Goal: Task Accomplishment & Management: Complete application form

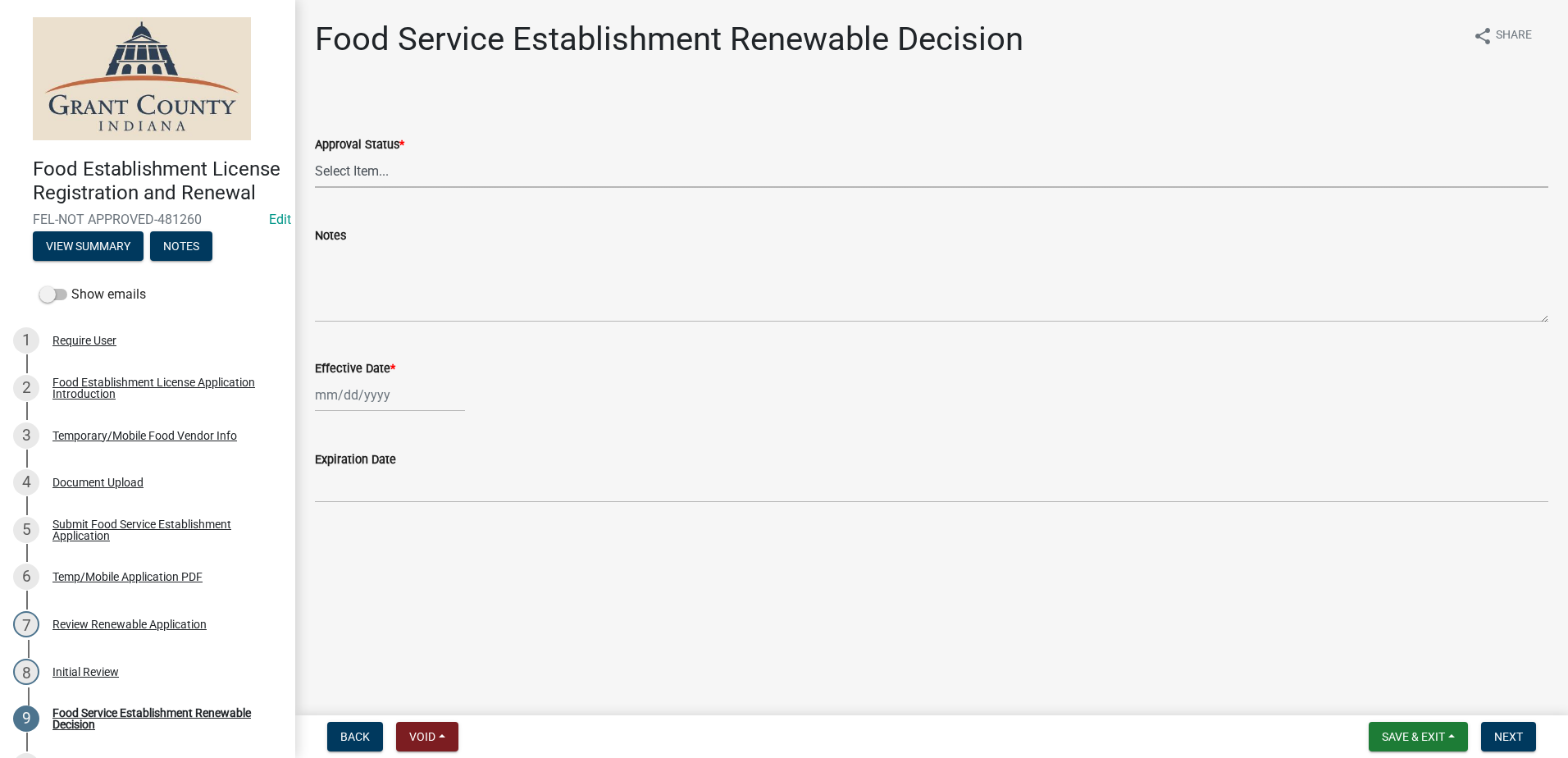
click at [371, 170] on select "Select Item... Approved Denied" at bounding box center [931, 170] width 1233 height 34
click at [315, 154] on select "Select Item... Approved Denied" at bounding box center [931, 170] width 1233 height 34
select select "f8bc5ebe-de22-4857-900a-5f4c078c3457"
click at [400, 392] on div at bounding box center [390, 394] width 150 height 34
select select "9"
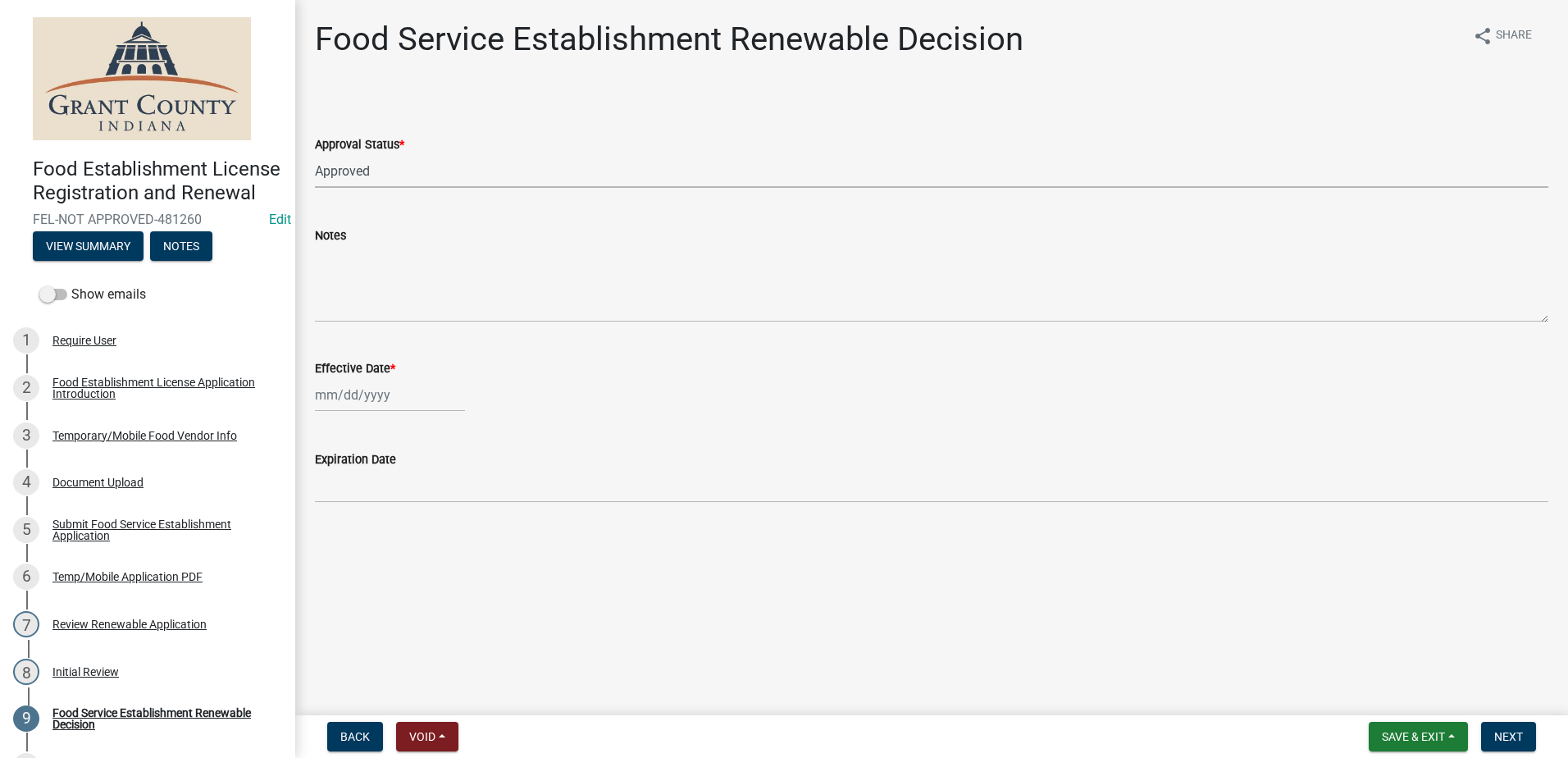
select select "2025"
click at [330, 558] on div "22" at bounding box center [330, 561] width 26 height 26
type input "[DATE]"
click at [1512, 734] on span "Next" at bounding box center [1508, 737] width 29 height 13
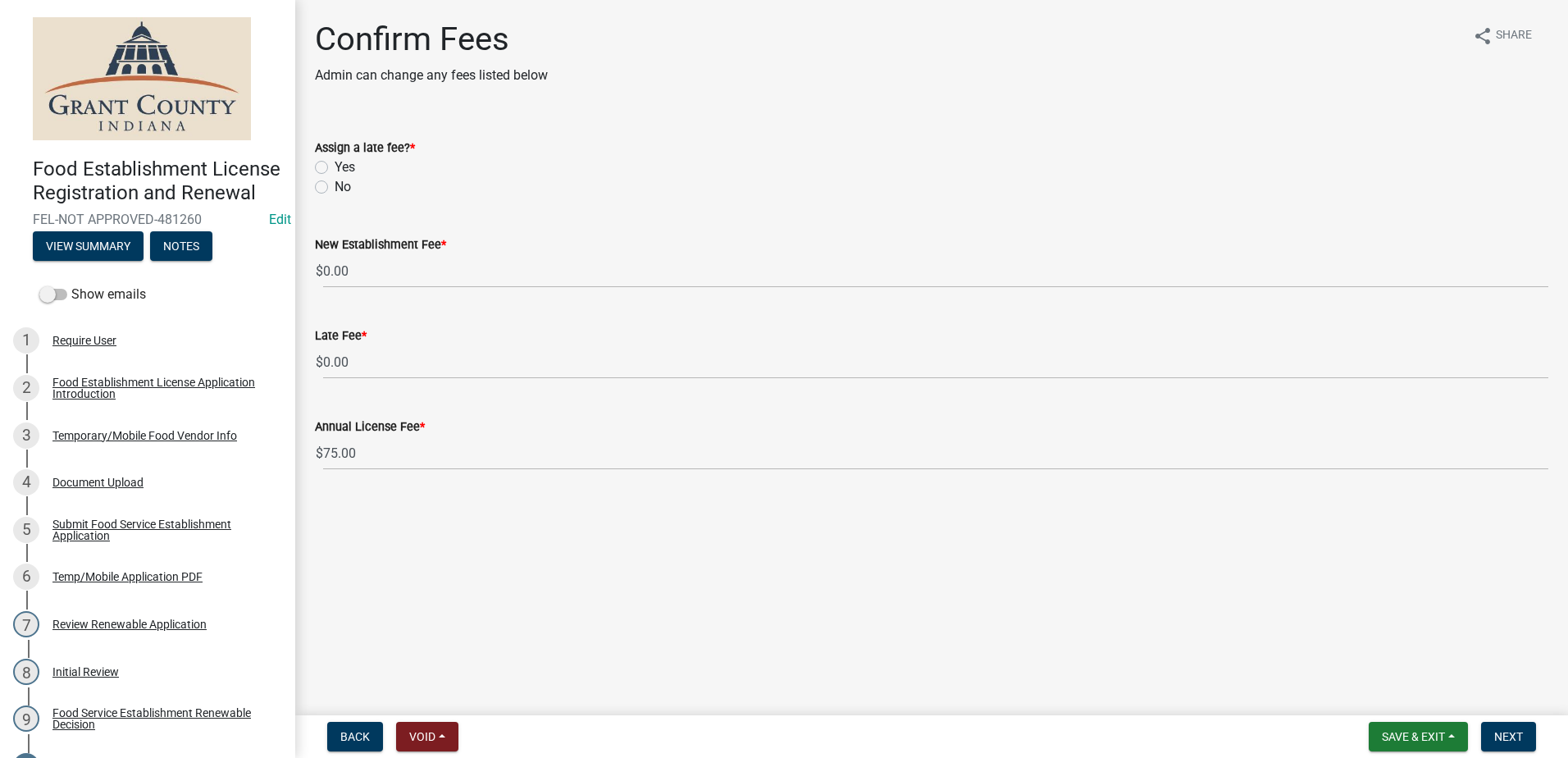
click at [334, 190] on label "No" at bounding box center [342, 187] width 16 height 19
click at [334, 188] on input "No" at bounding box center [339, 182] width 11 height 11
radio input "true"
click at [616, 523] on main "Confirm Fees Admin can change any fees listed below share Share Assign a late f…" at bounding box center [930, 353] width 1272 height 708
click at [1498, 735] on span "Next" at bounding box center [1508, 737] width 29 height 13
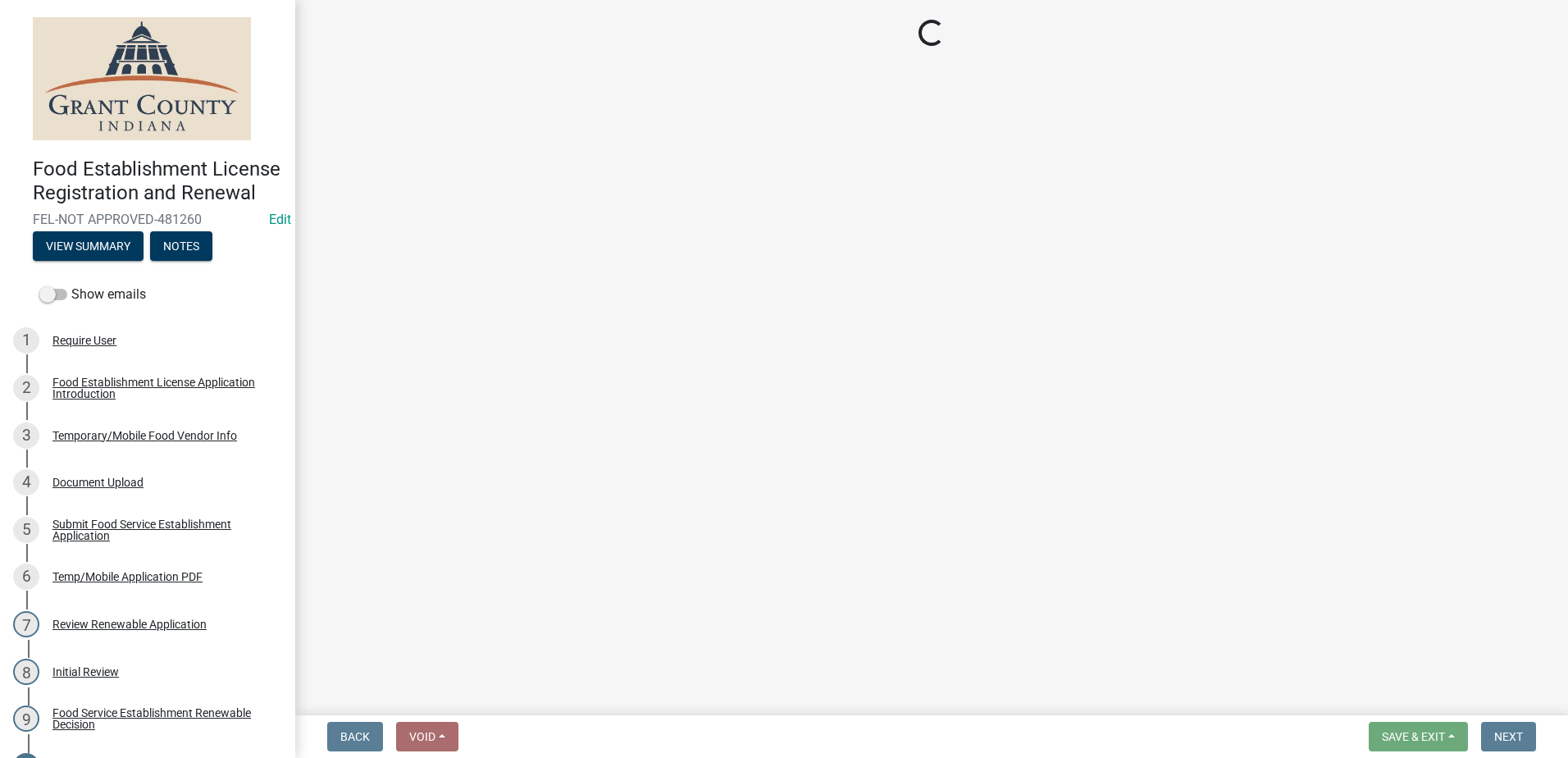
select select "2: 1"
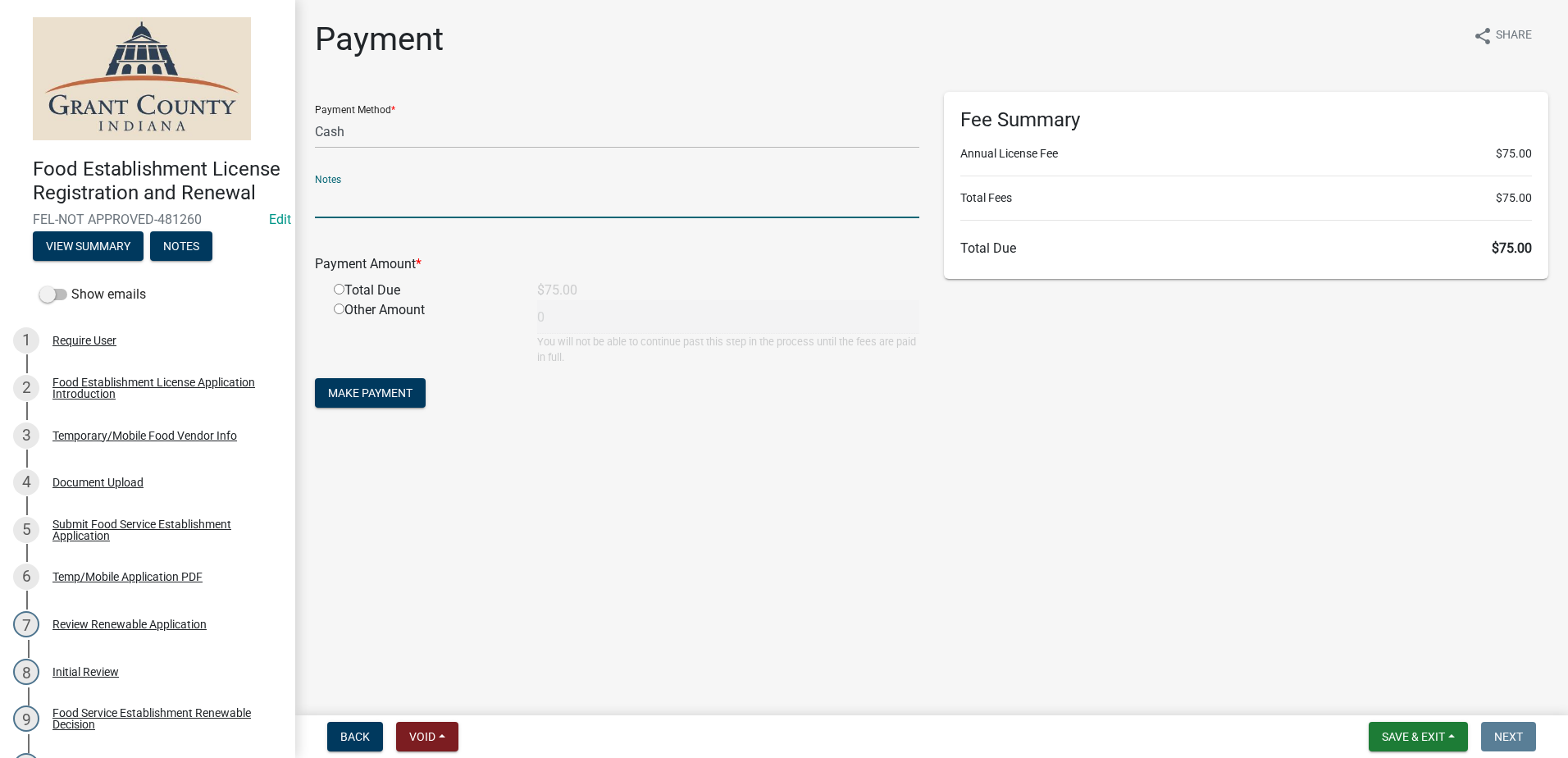
click at [377, 203] on input "text" at bounding box center [616, 201] width 604 height 34
click at [320, 282] on div "Payment Amount * Total Due $75.00 Other Amount 0 You will not be able to contin…" at bounding box center [616, 298] width 604 height 134
click at [339, 288] on input "radio" at bounding box center [338, 289] width 11 height 11
radio input "true"
type input "75"
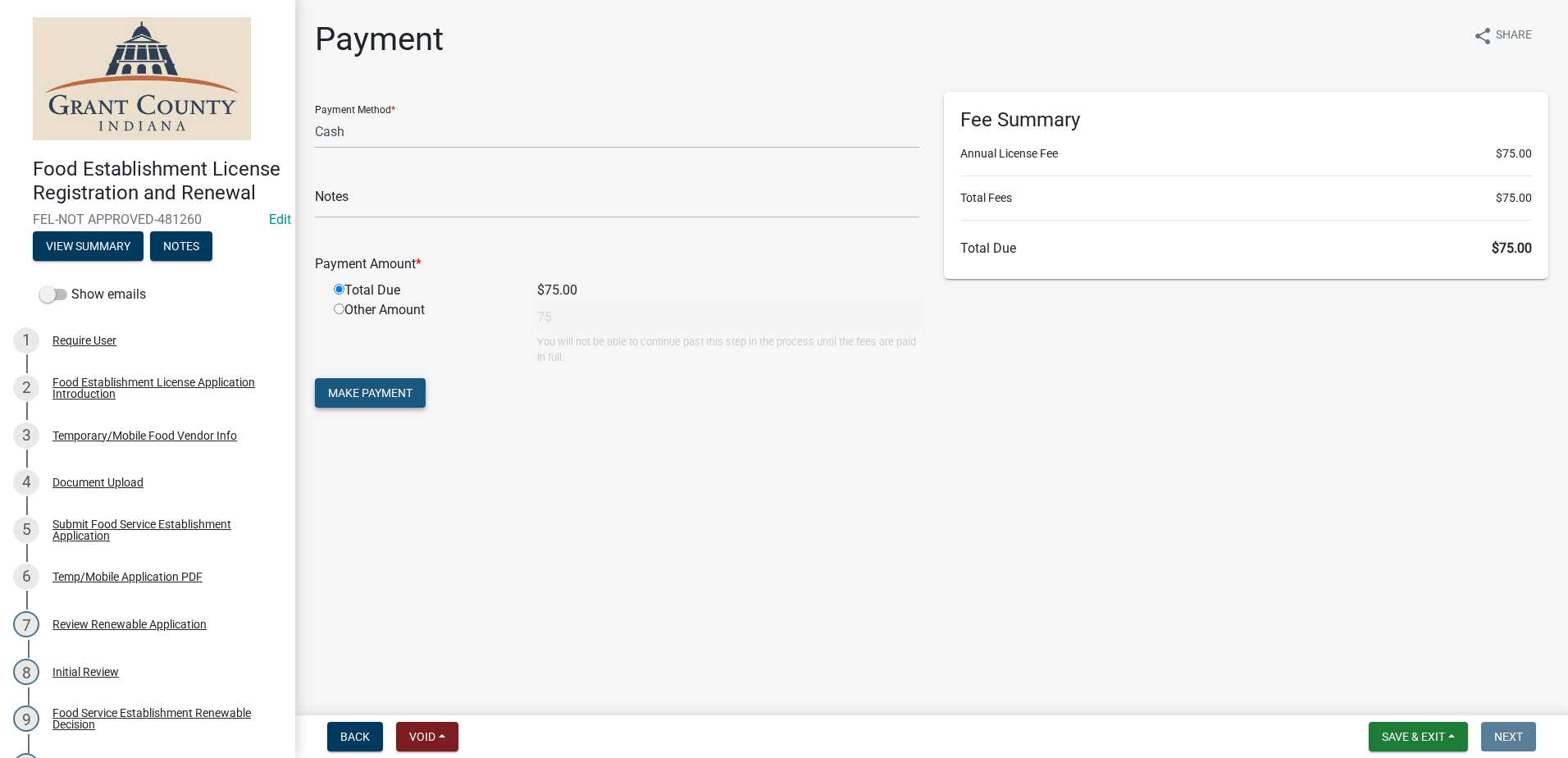
click at [387, 392] on span "Make Payment" at bounding box center [370, 393] width 85 height 13
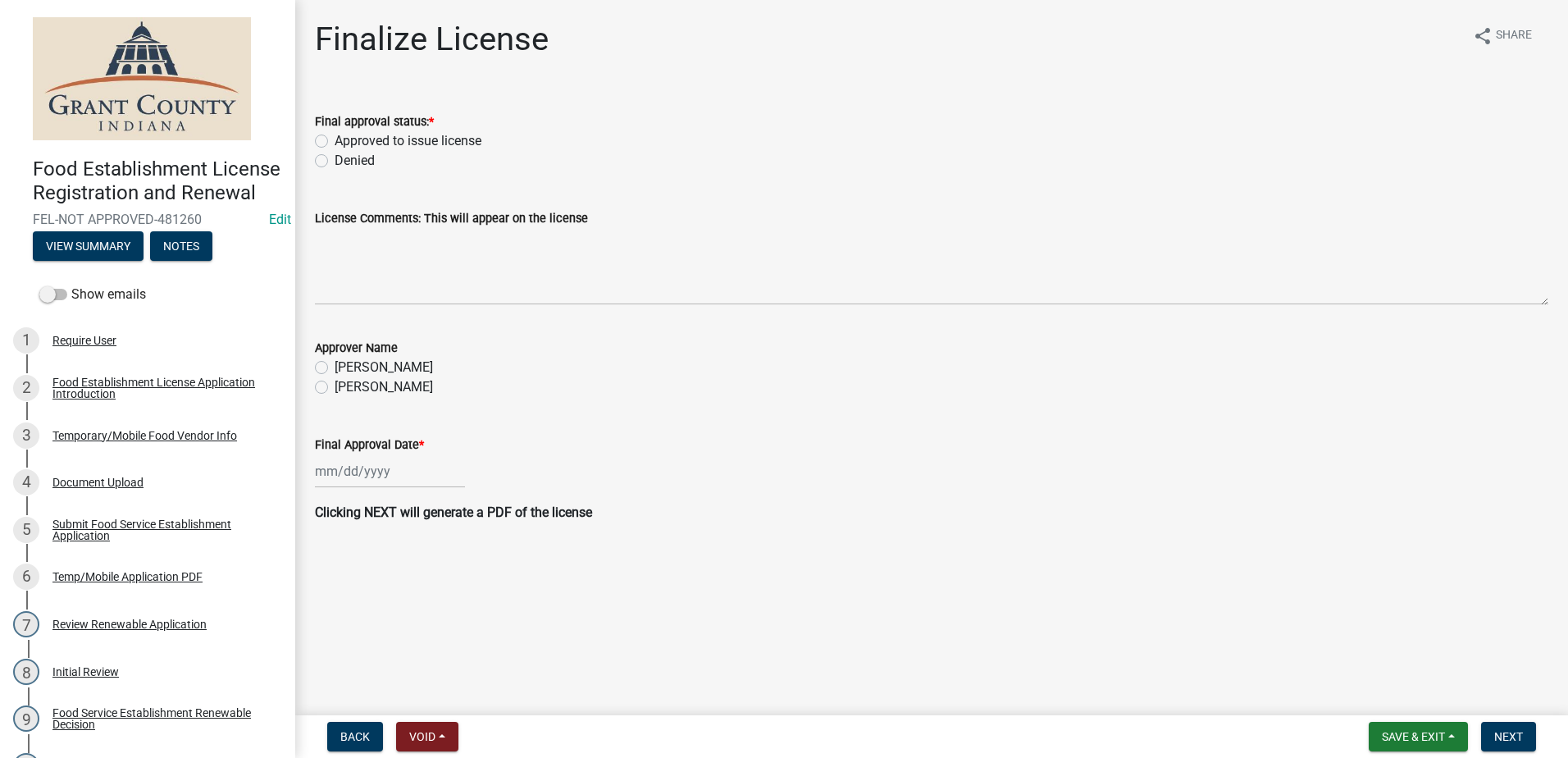
click at [334, 141] on label "Approved to issue license" at bounding box center [407, 141] width 146 height 19
click at [334, 141] on input "Approved to issue license" at bounding box center [339, 136] width 11 height 11
radio input "true"
click at [334, 384] on label "[PERSON_NAME]" at bounding box center [383, 387] width 98 height 19
click at [334, 384] on input "[PERSON_NAME]" at bounding box center [339, 382] width 11 height 11
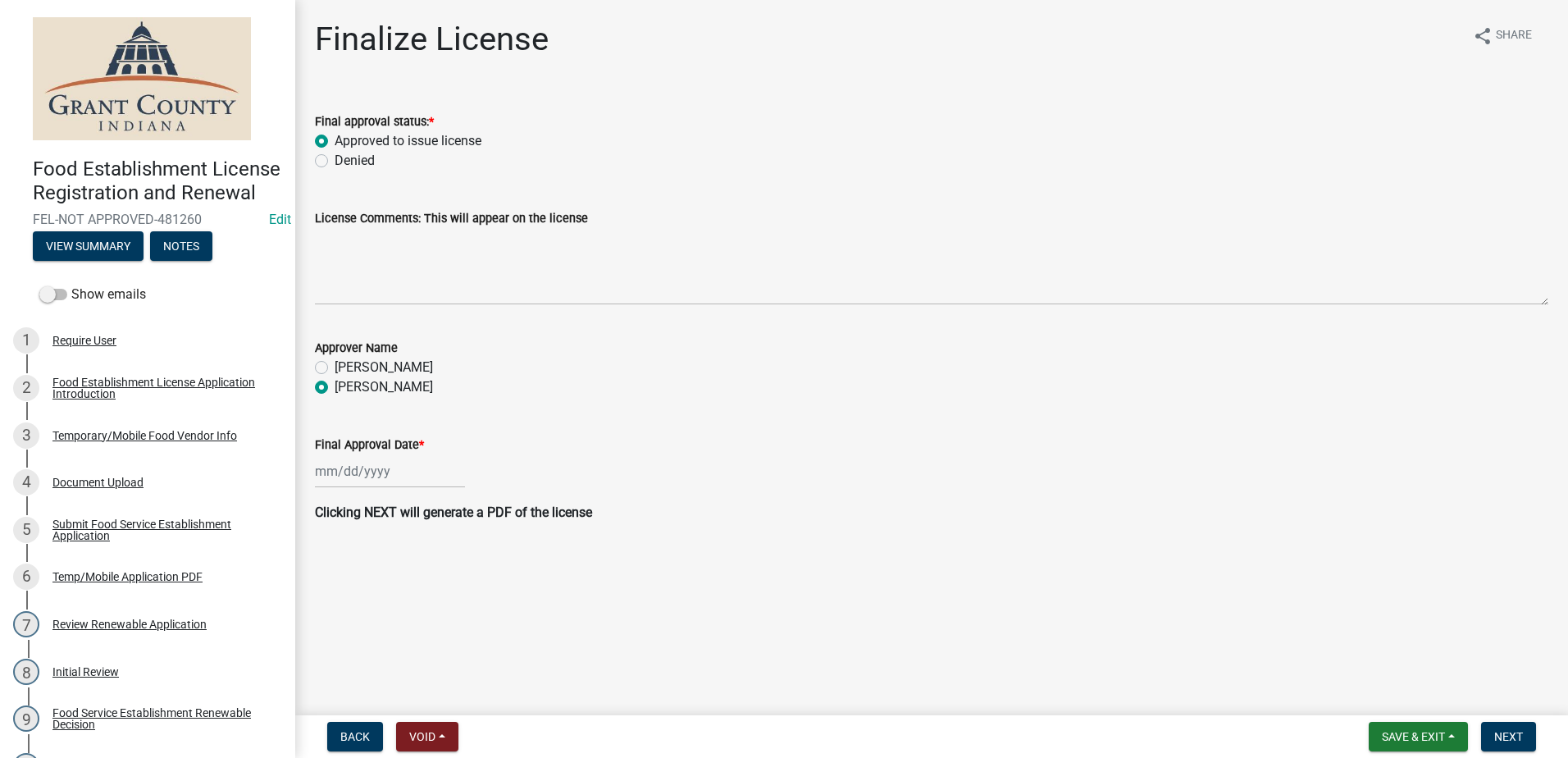
radio input "true"
select select "9"
select select "2025"
click at [373, 475] on div "[PERSON_NAME] Feb Mar Apr [PERSON_NAME][DATE] Oct Nov [DATE] 1526 1527 1528 152…" at bounding box center [390, 471] width 150 height 34
click at [331, 640] on div "22" at bounding box center [330, 637] width 26 height 26
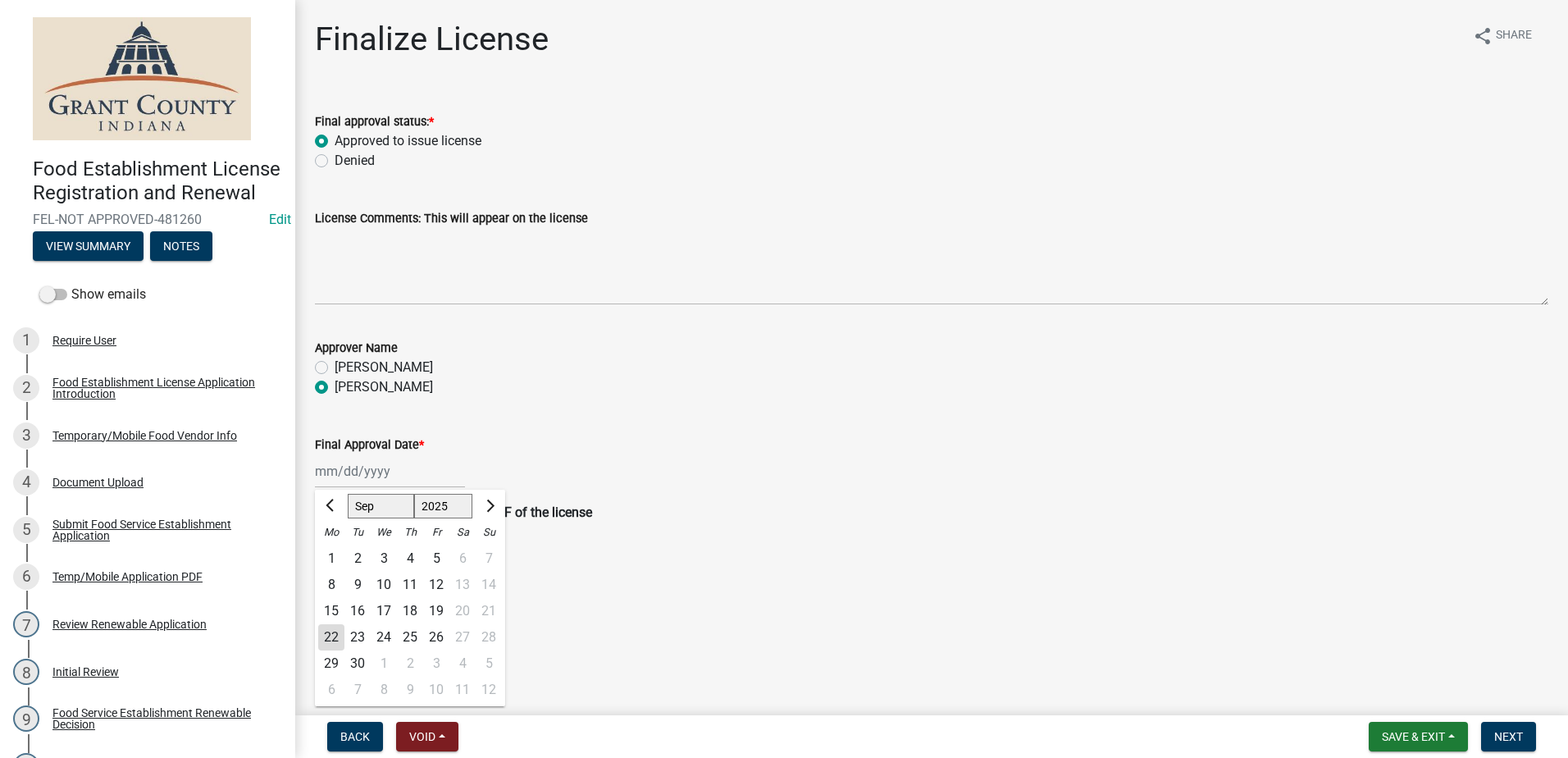
type input "[DATE]"
click at [1025, 613] on main "Finalize License share Share Final approval status: * Approved to issue license…" at bounding box center [930, 353] width 1272 height 708
click at [1508, 737] on span "Next" at bounding box center [1508, 737] width 29 height 13
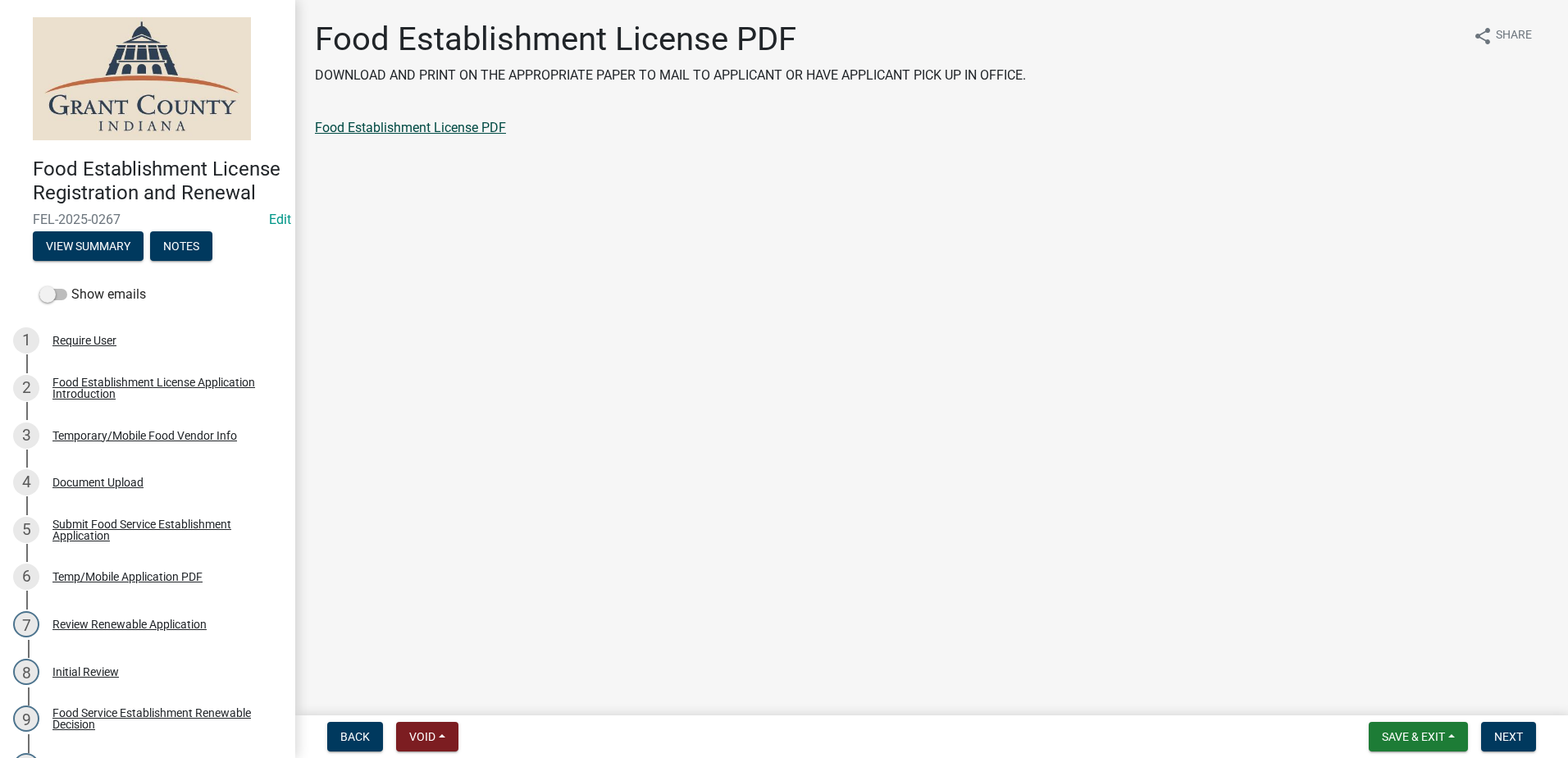
click at [420, 131] on link "Food Establishment License PDF" at bounding box center [410, 127] width 191 height 15
click at [1521, 730] on span "Next" at bounding box center [1508, 737] width 29 height 13
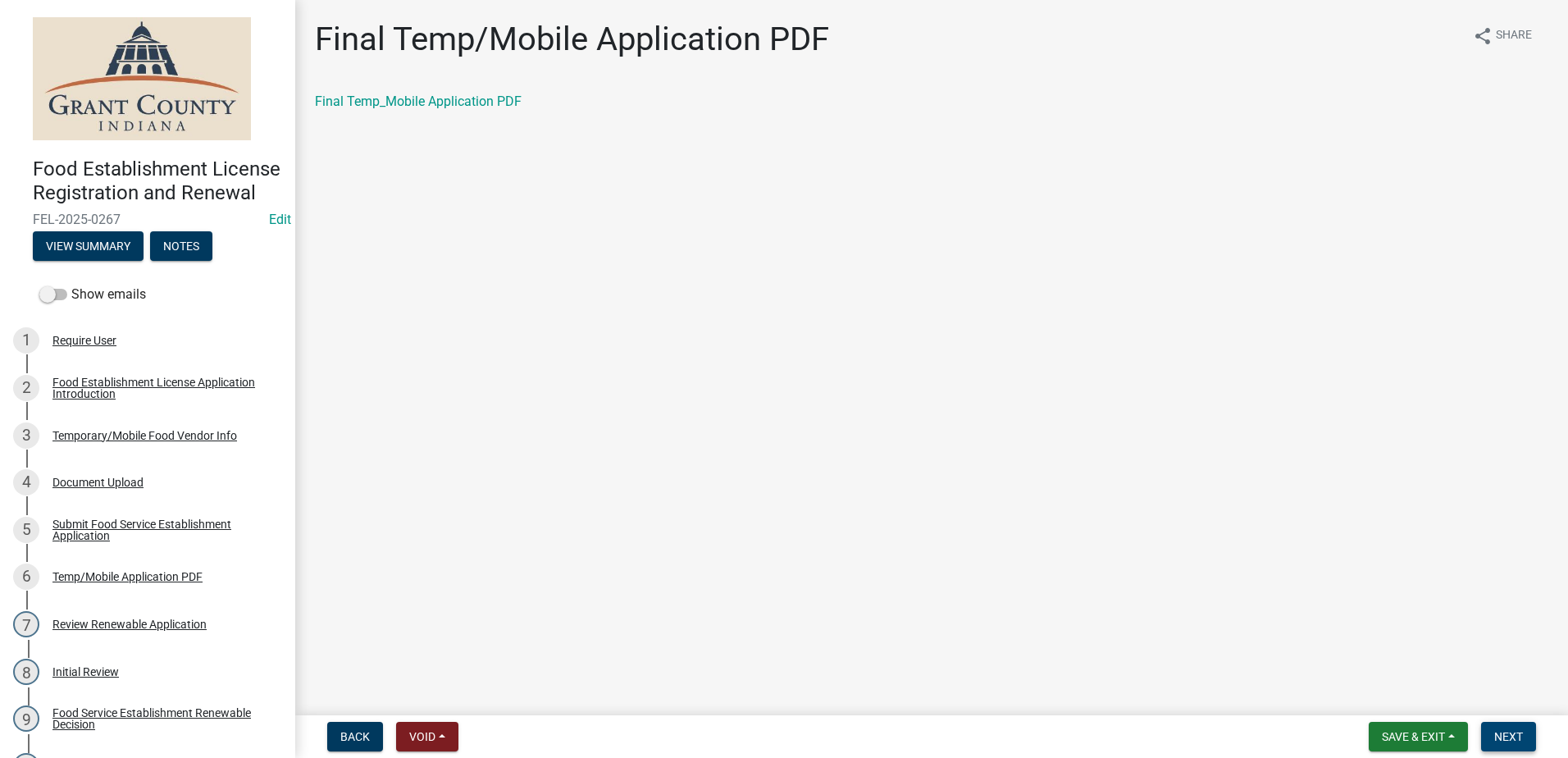
click at [1495, 732] on span "Next" at bounding box center [1508, 737] width 29 height 13
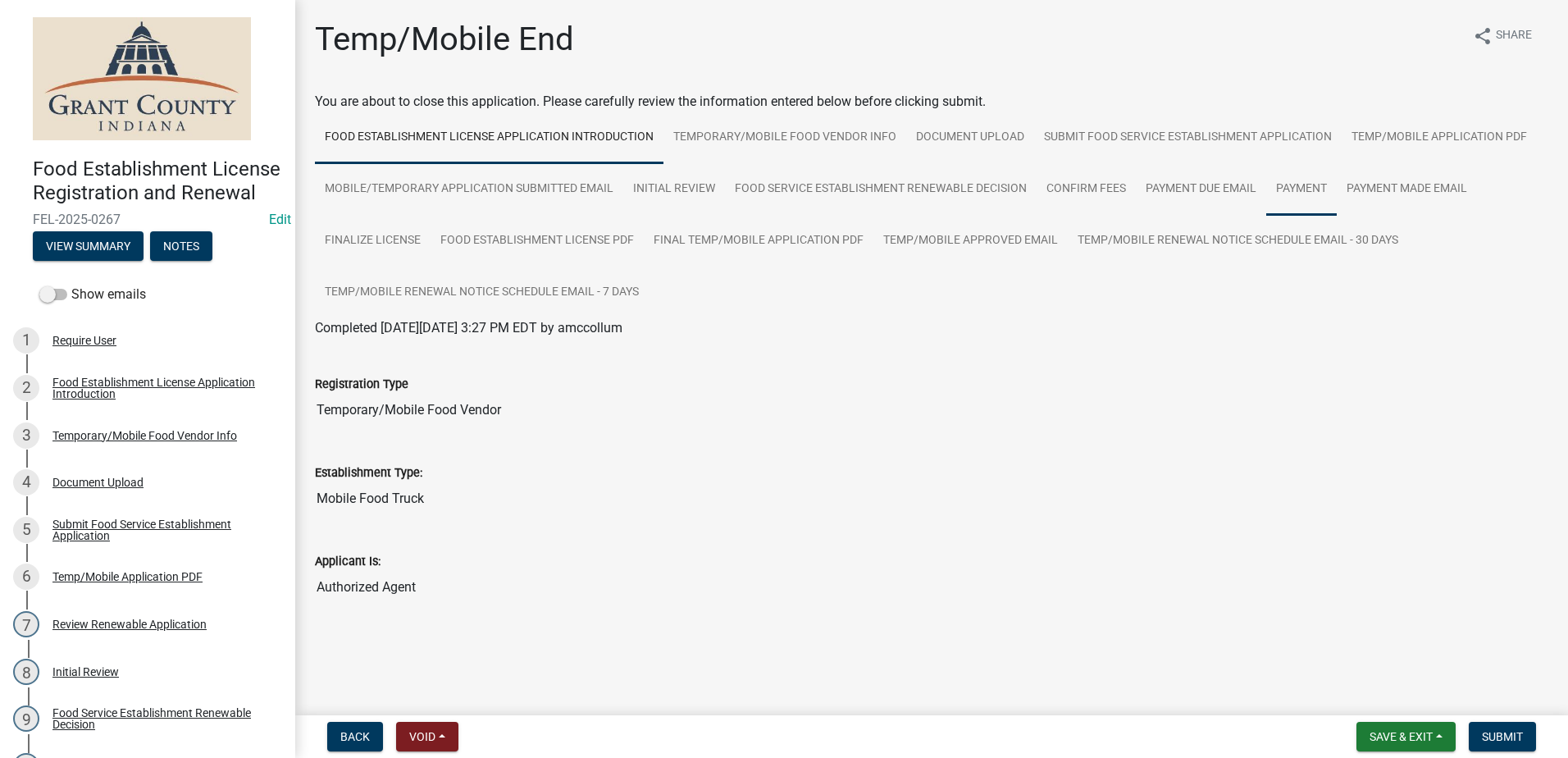
click at [1286, 185] on link "Payment" at bounding box center [1300, 189] width 70 height 52
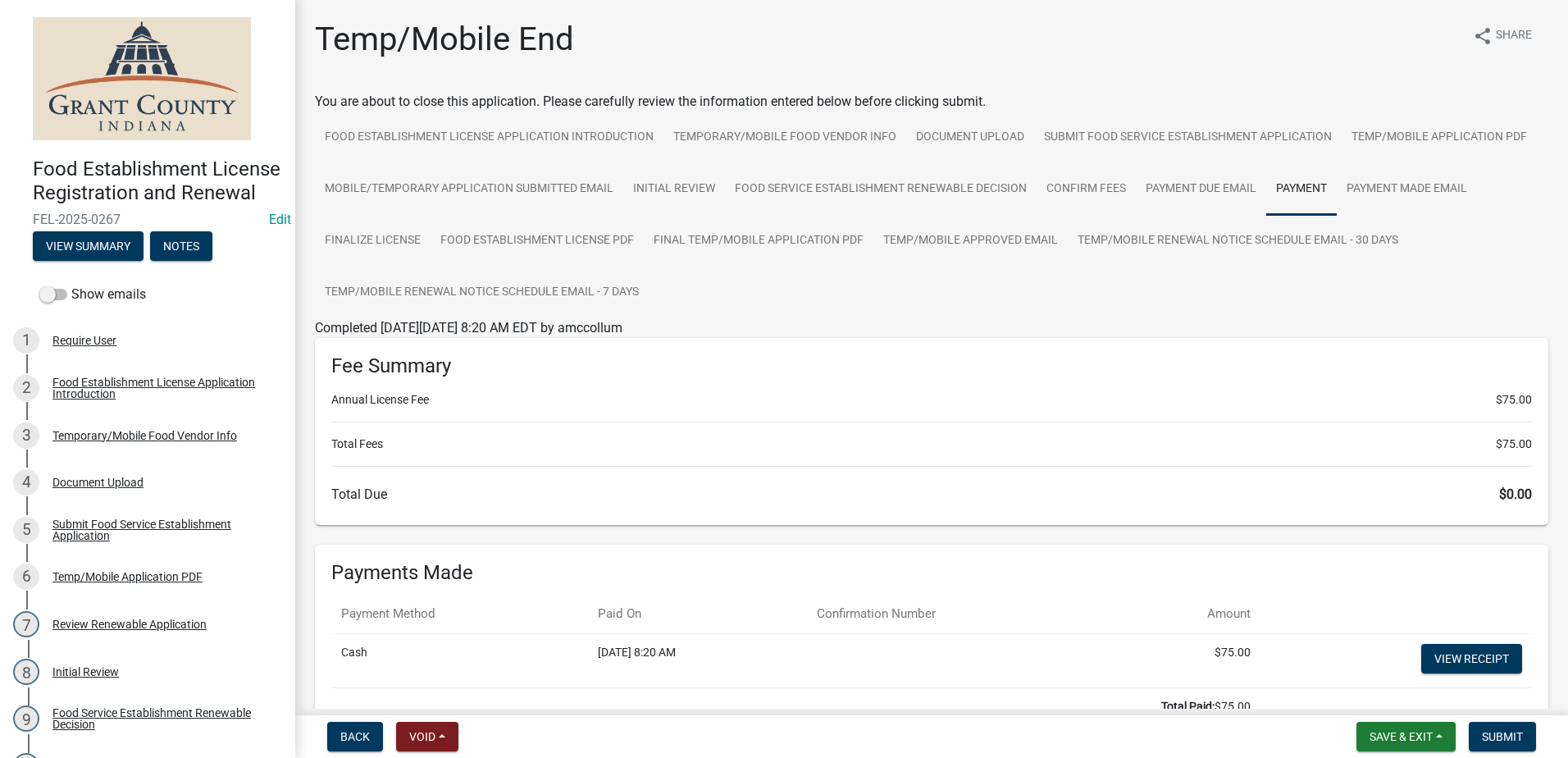
scroll to position [129, 0]
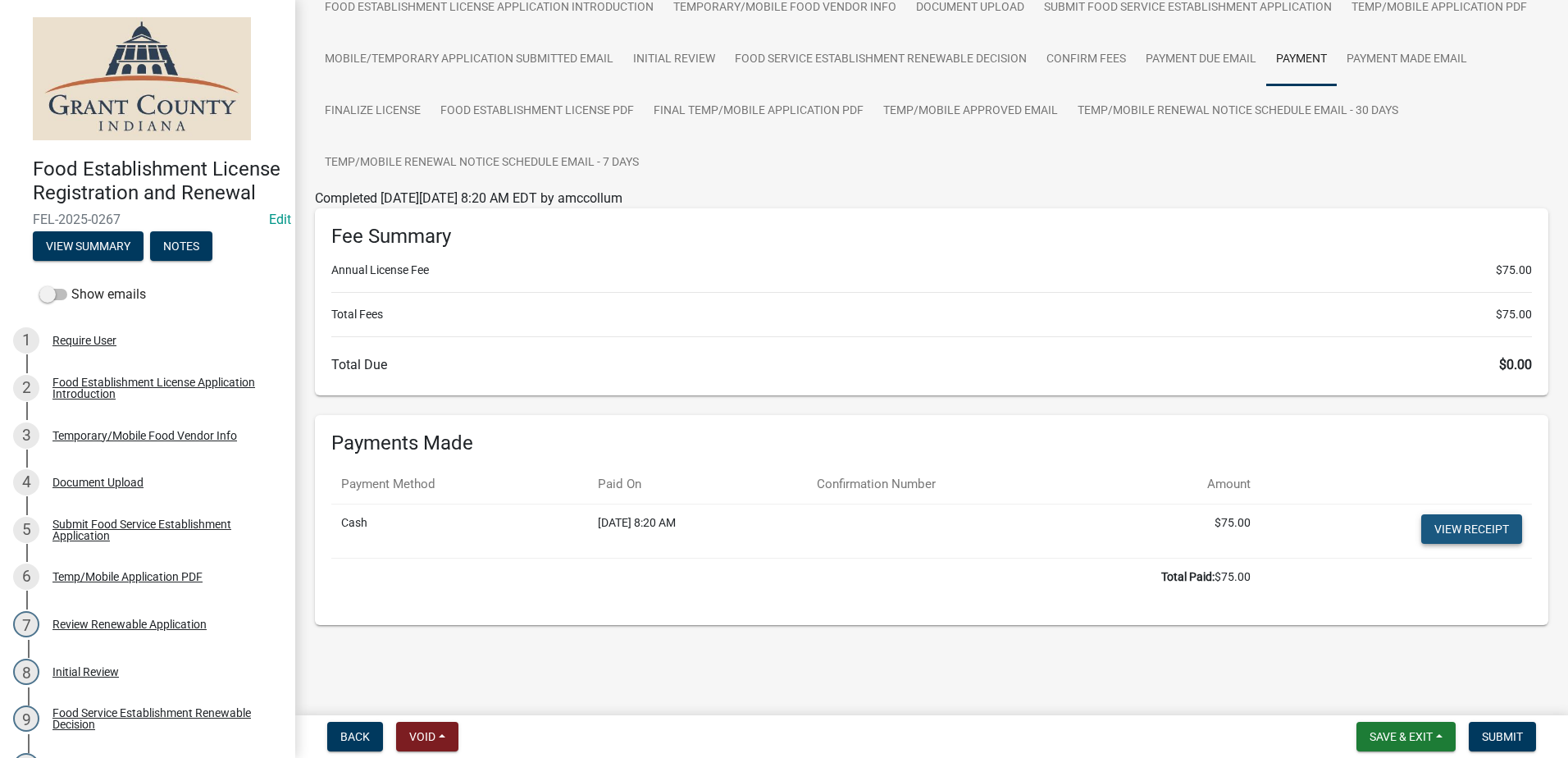
click at [1456, 526] on link "View receipt" at bounding box center [1471, 529] width 101 height 30
click at [1511, 730] on span "Submit" at bounding box center [1502, 737] width 41 height 13
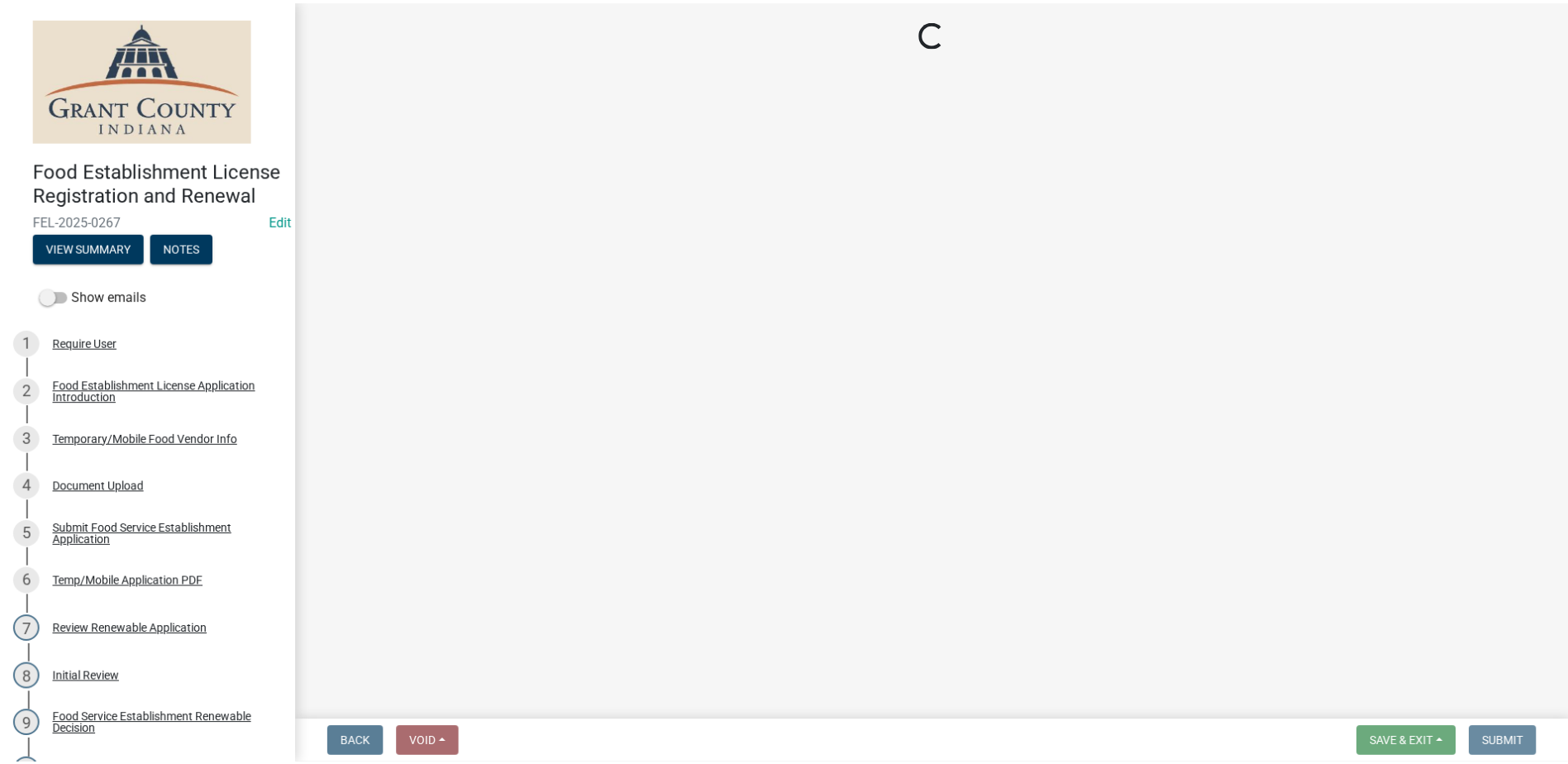
scroll to position [0, 0]
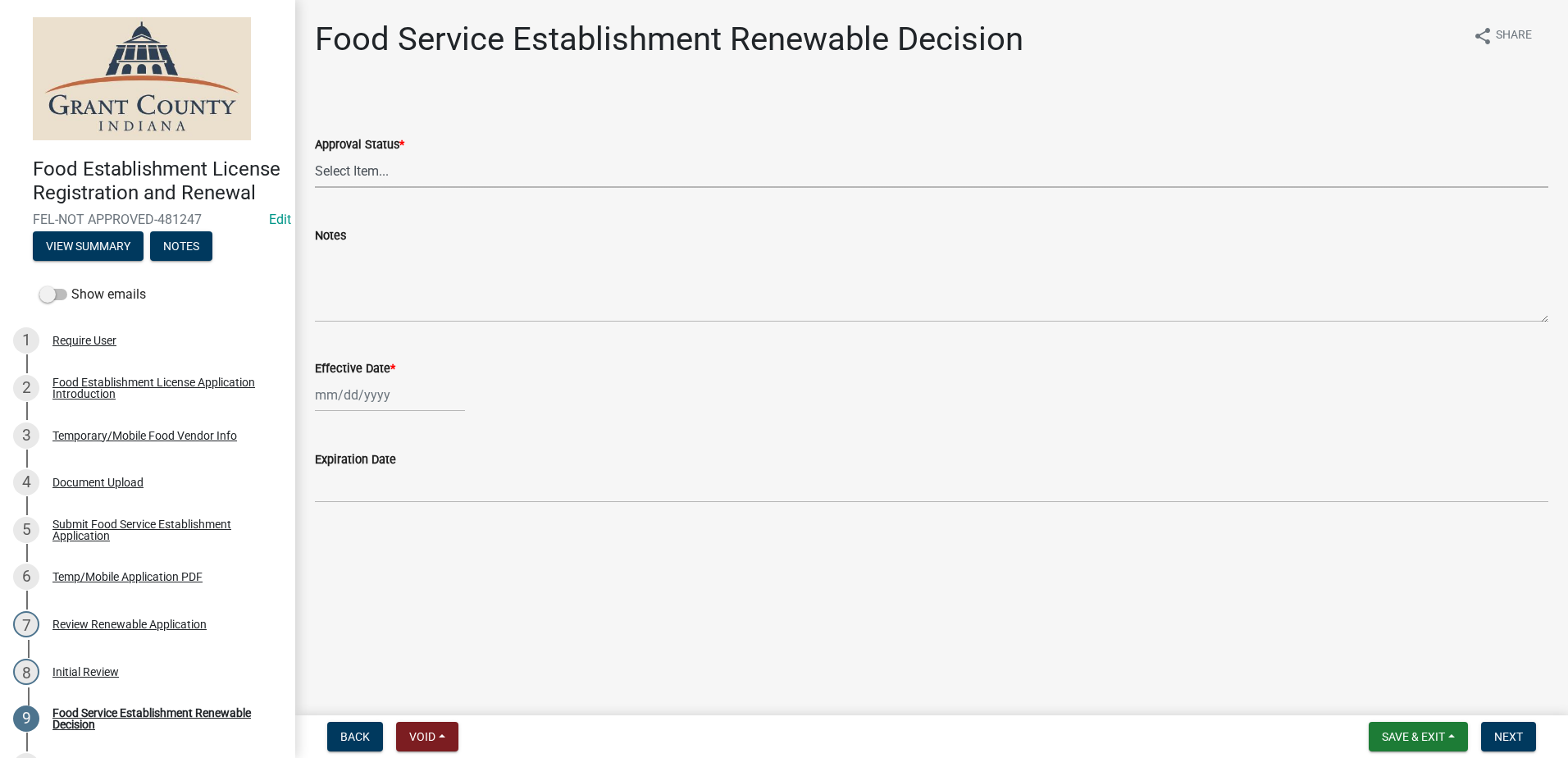
click at [414, 169] on select "Select Item... Approved Denied" at bounding box center [931, 170] width 1233 height 34
click at [315, 154] on select "Select Item... Approved Denied" at bounding box center [931, 170] width 1233 height 34
select select "f8bc5ebe-de22-4857-900a-5f4c078c3457"
select select "9"
select select "2025"
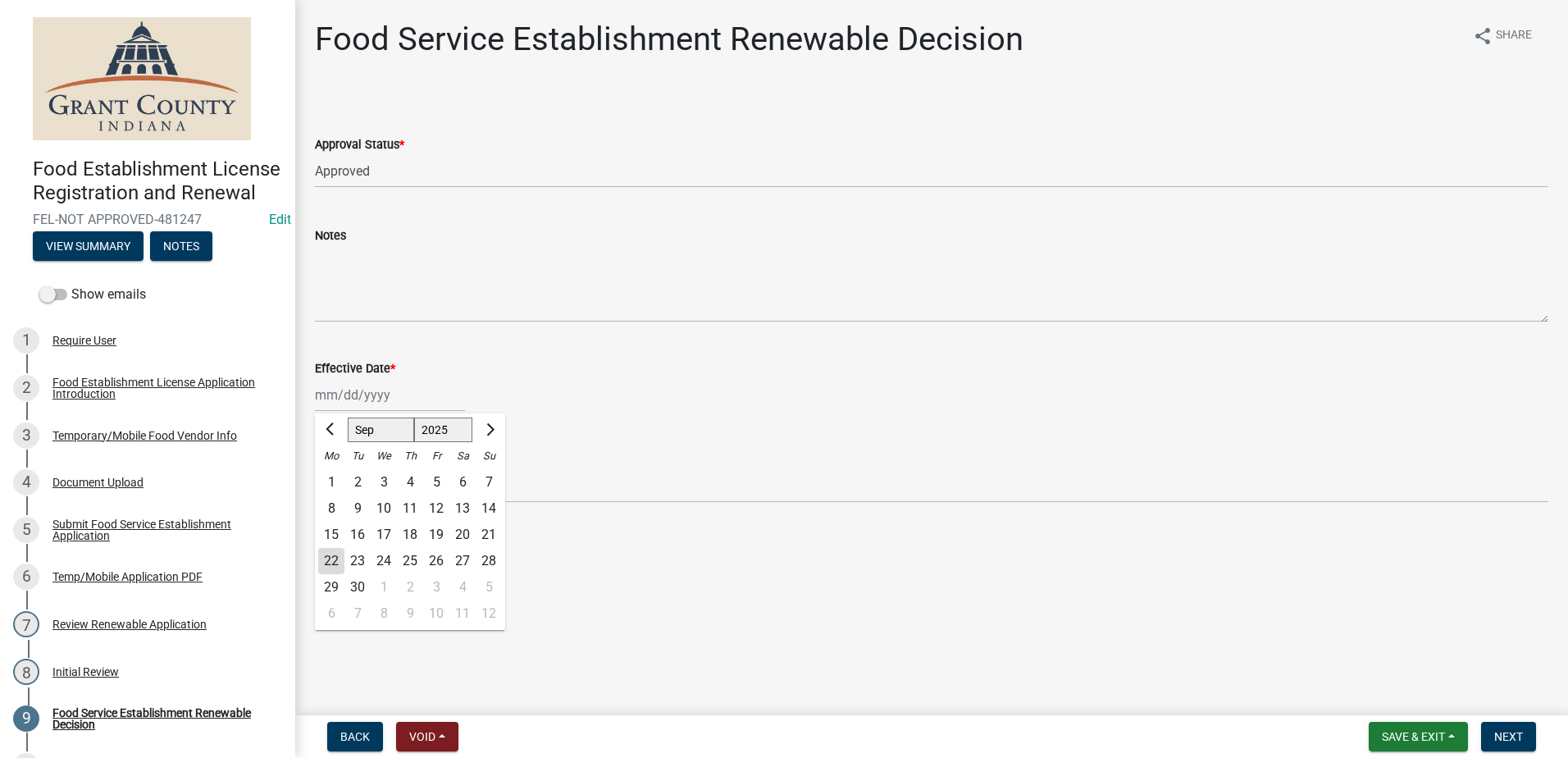
click at [390, 404] on div "[PERSON_NAME] Feb Mar Apr [PERSON_NAME][DATE] Oct Nov [DATE] 1526 1527 1528 152…" at bounding box center [390, 394] width 150 height 34
click at [329, 556] on div "22" at bounding box center [330, 561] width 26 height 26
type input "[DATE]"
click at [887, 625] on main "Food Service Establishment Renewable Decision share Share Approval Status * Sel…" at bounding box center [930, 353] width 1272 height 708
click at [1497, 731] on span "Next" at bounding box center [1508, 737] width 29 height 13
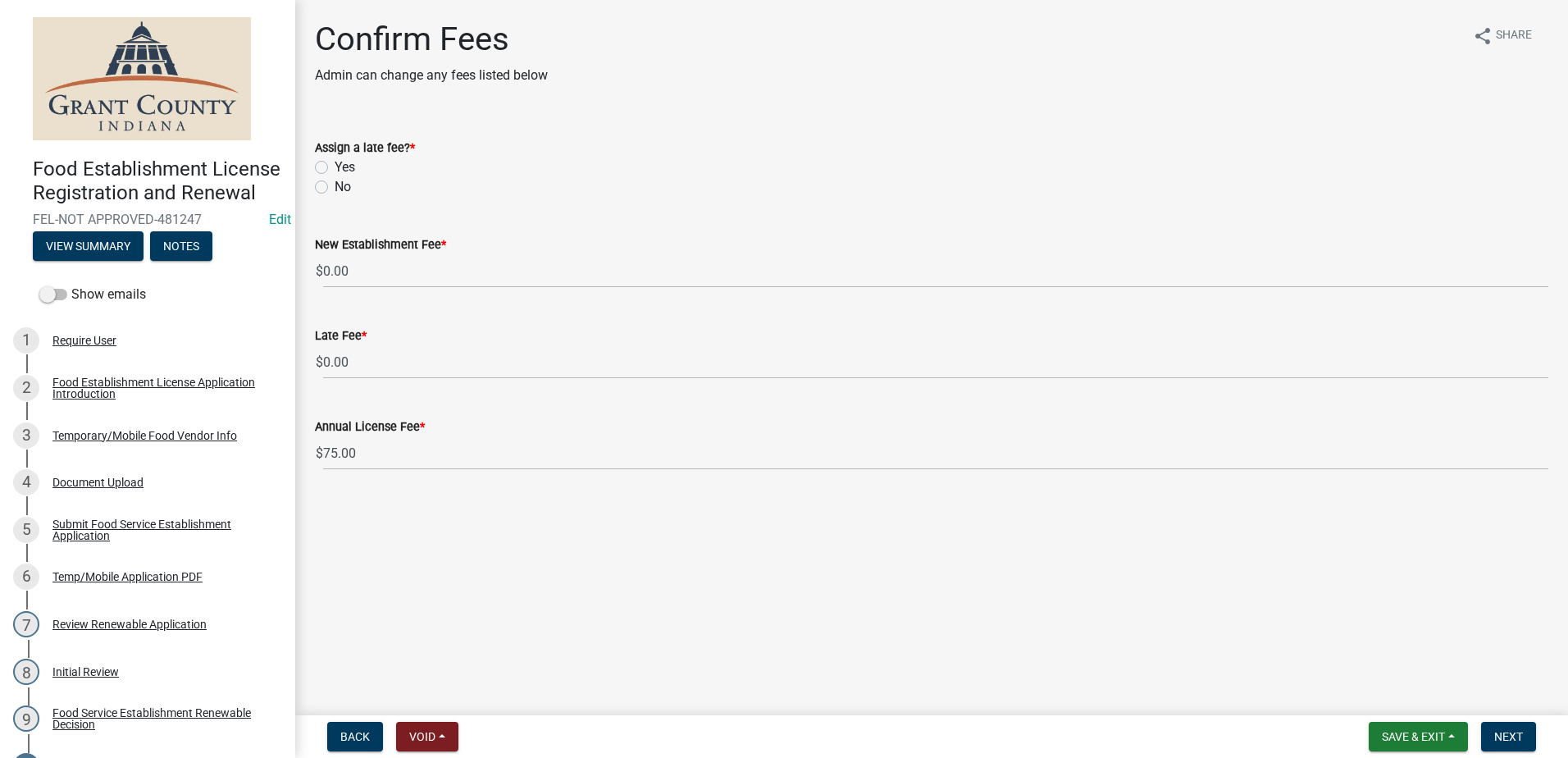
click at [334, 185] on label "No" at bounding box center [342, 187] width 16 height 19
click at [334, 185] on input "No" at bounding box center [339, 182] width 11 height 11
radio input "true"
click at [431, 521] on main "Confirm Fees Admin can change any fees listed below share Share Assign a late f…" at bounding box center [930, 353] width 1272 height 708
click at [1524, 736] on button "Next" at bounding box center [1507, 736] width 55 height 30
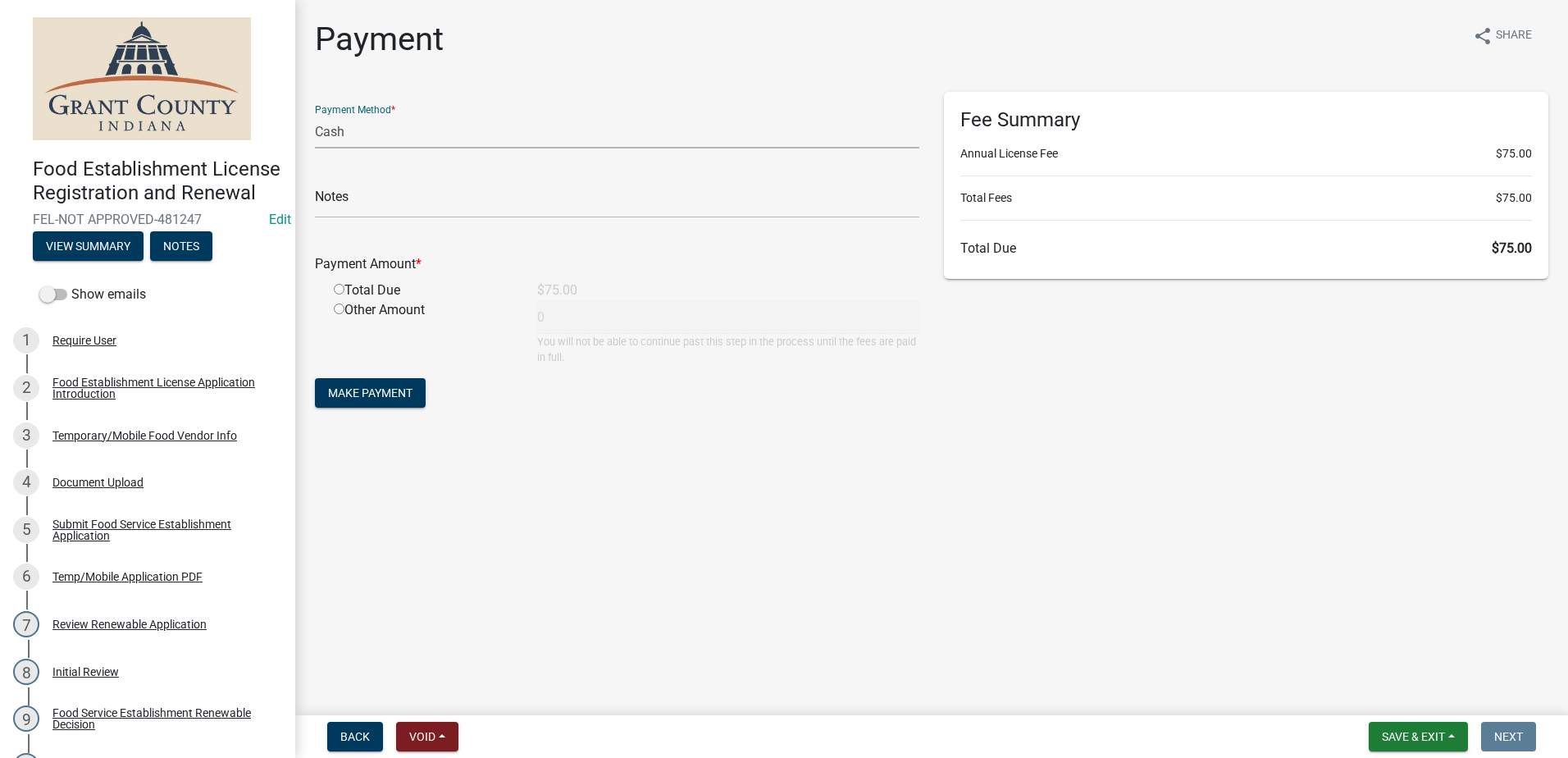
click at [400, 135] on select "Credit Card POS Check Cash" at bounding box center [616, 131] width 604 height 34
select select "1: 0"
click at [315, 115] on select "Credit Card POS Check Cash" at bounding box center [616, 131] width 604 height 34
click at [410, 202] on input "text" at bounding box center [616, 201] width 604 height 34
click at [355, 199] on input "$30-Ck#1211 and $45-Cash" at bounding box center [616, 201] width 604 height 34
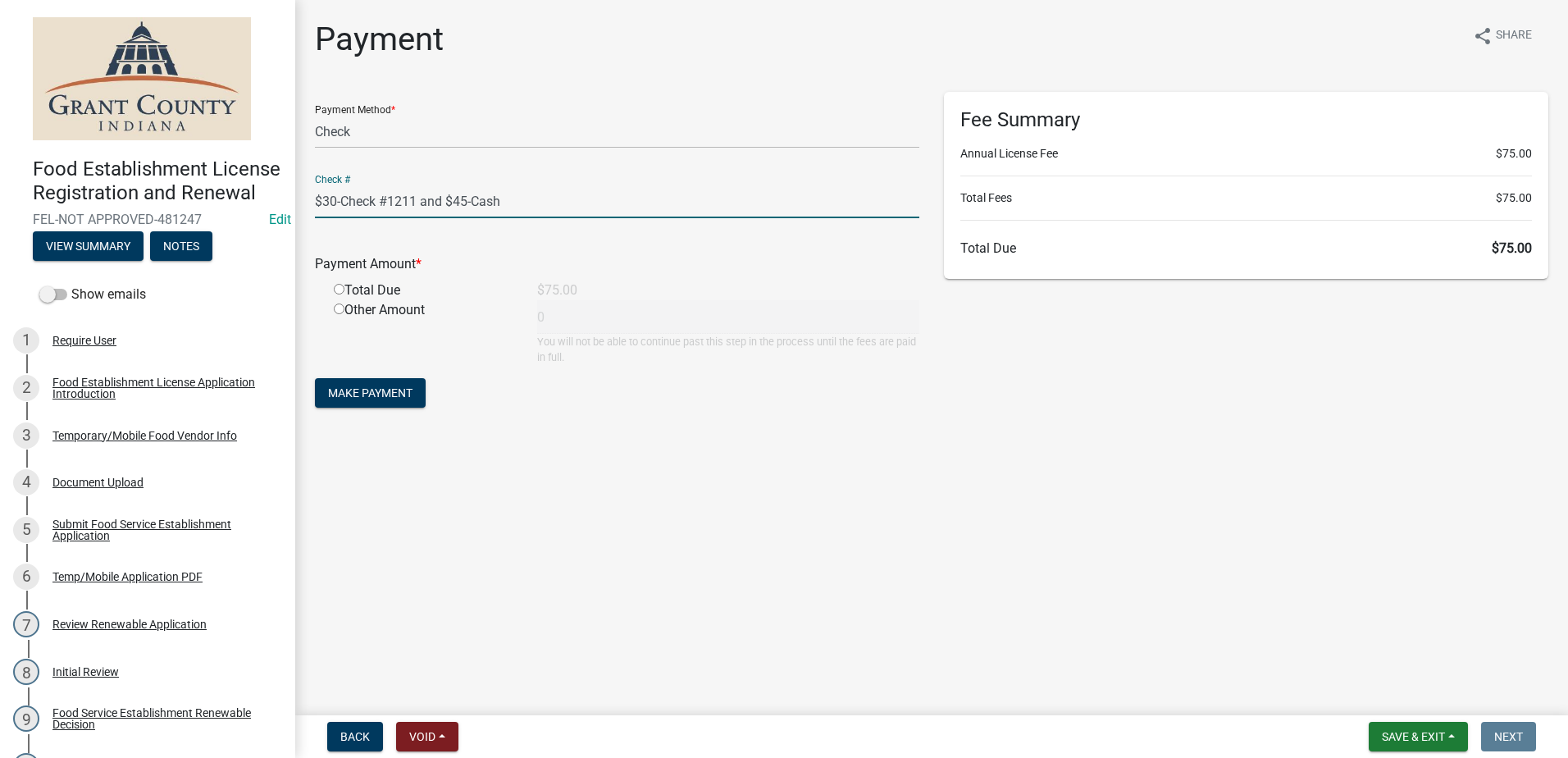
type input "$30-Check #1211 and $45-Cash"
click at [340, 286] on input "radio" at bounding box center [338, 289] width 11 height 11
radio input "true"
type input "75"
click at [372, 388] on span "Make Payment" at bounding box center [370, 393] width 85 height 13
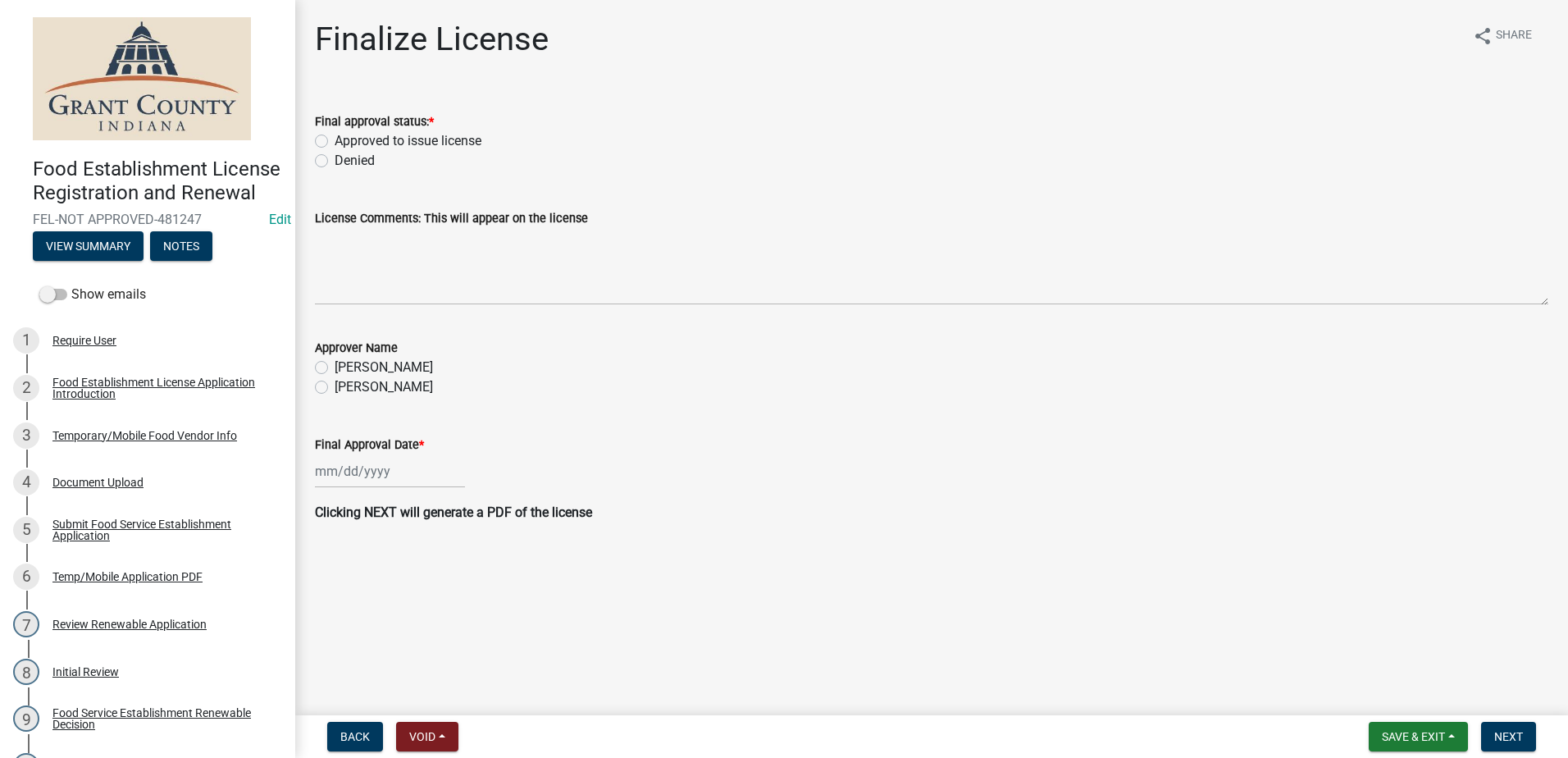
click at [334, 140] on label "Approved to issue license" at bounding box center [407, 141] width 146 height 19
click at [334, 140] on input "Approved to issue license" at bounding box center [339, 136] width 11 height 11
radio input "true"
click at [334, 390] on label "[PERSON_NAME]" at bounding box center [383, 387] width 98 height 19
click at [334, 388] on input "[PERSON_NAME]" at bounding box center [339, 382] width 11 height 11
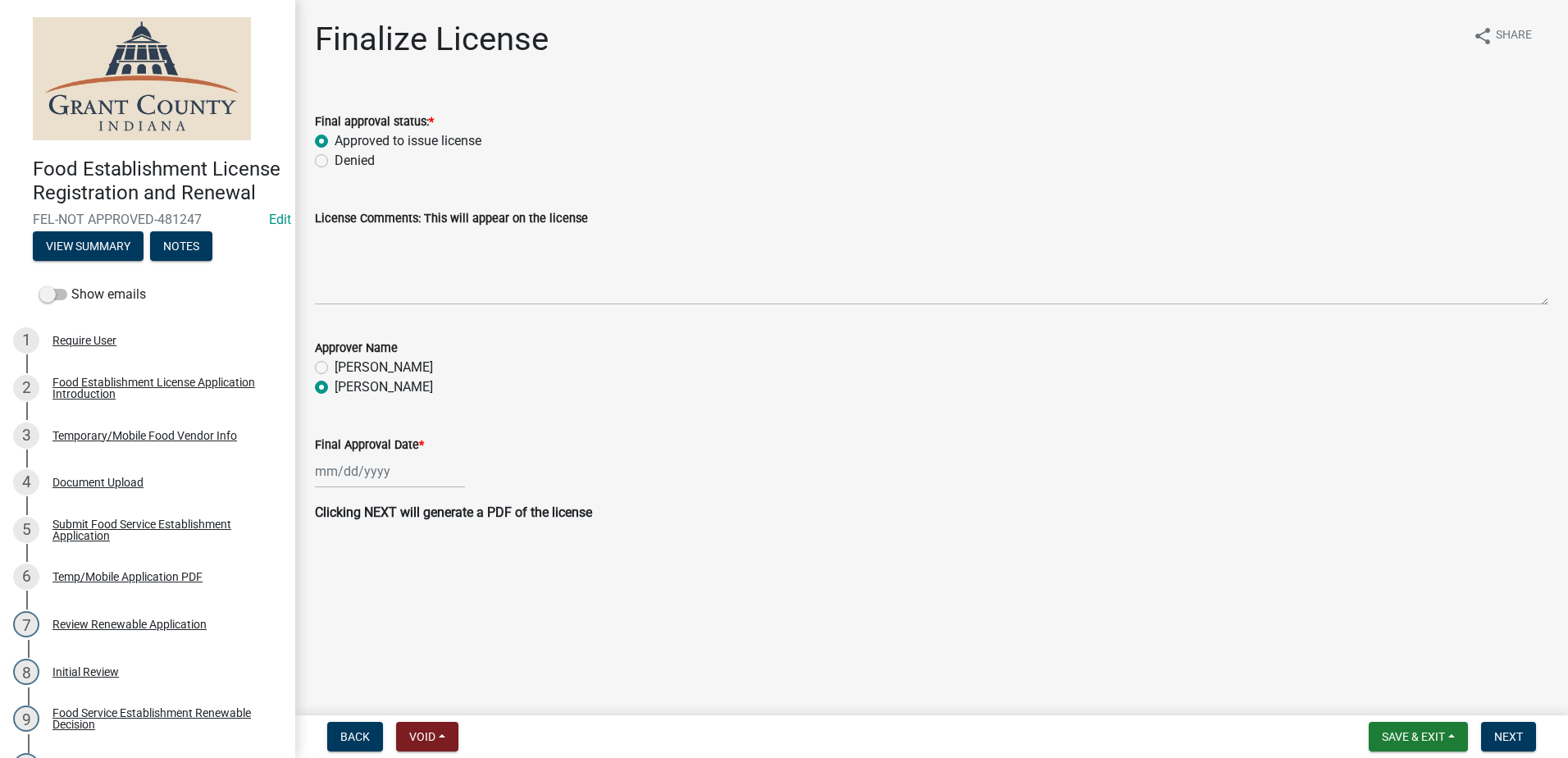
radio input "true"
click at [345, 463] on input "Final Approval Date *" at bounding box center [390, 471] width 150 height 34
select select "9"
select select "2025"
click at [333, 630] on div "22" at bounding box center [330, 637] width 26 height 26
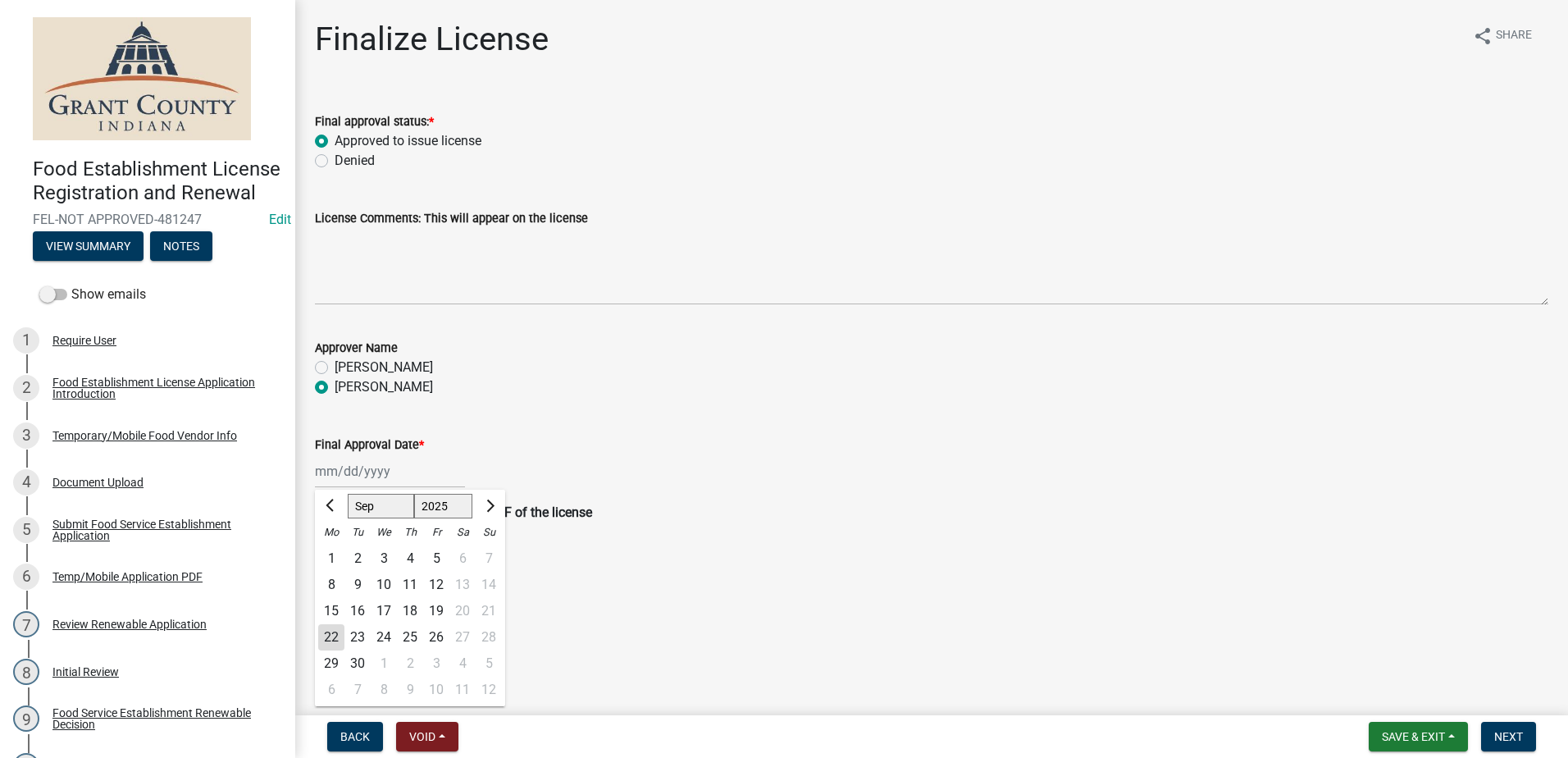
type input "[DATE]"
click at [1521, 731] on span "Next" at bounding box center [1508, 737] width 29 height 13
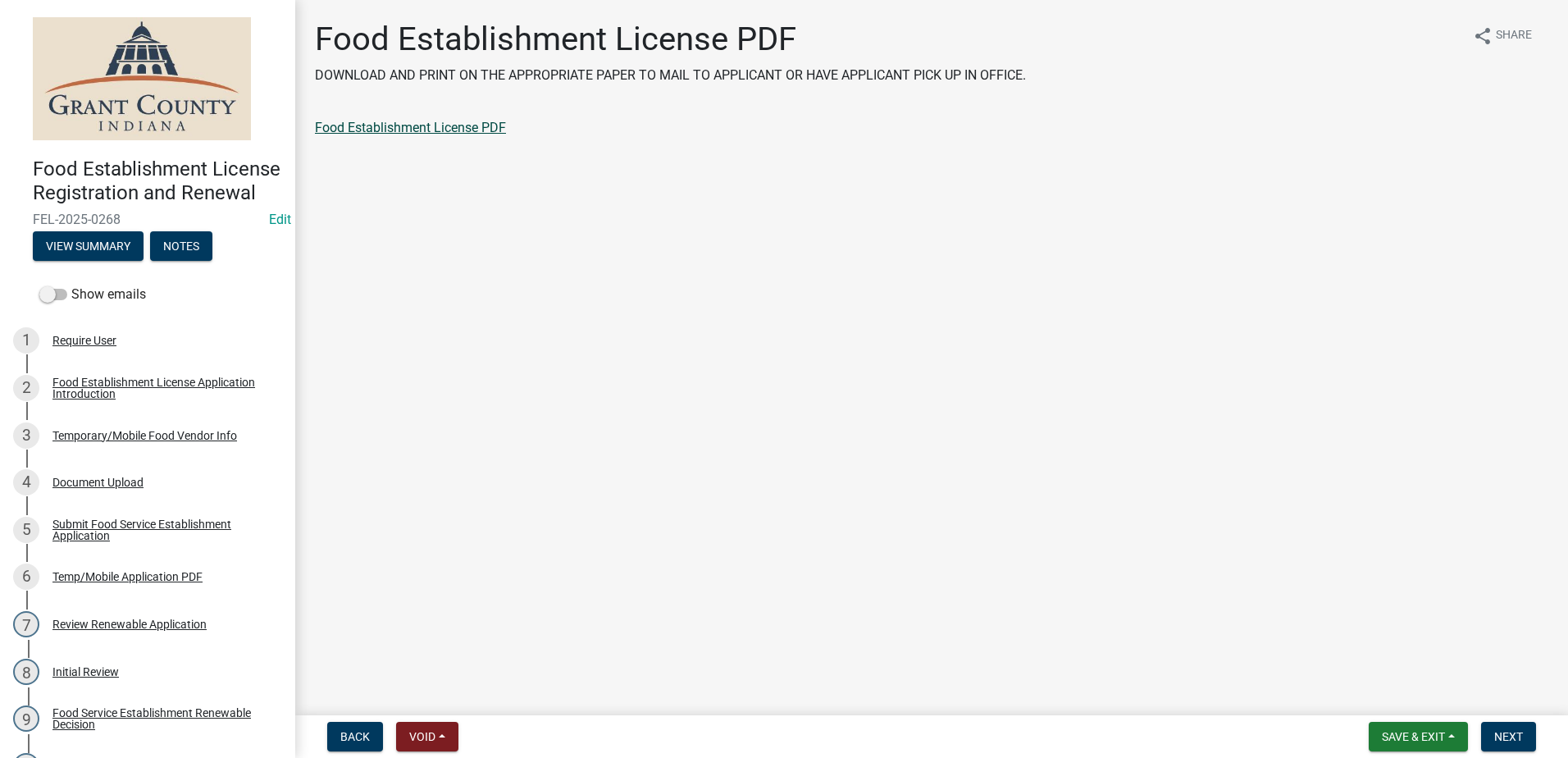
click at [405, 127] on link "Food Establishment License PDF" at bounding box center [410, 127] width 191 height 15
click at [1496, 736] on span "Next" at bounding box center [1508, 737] width 29 height 13
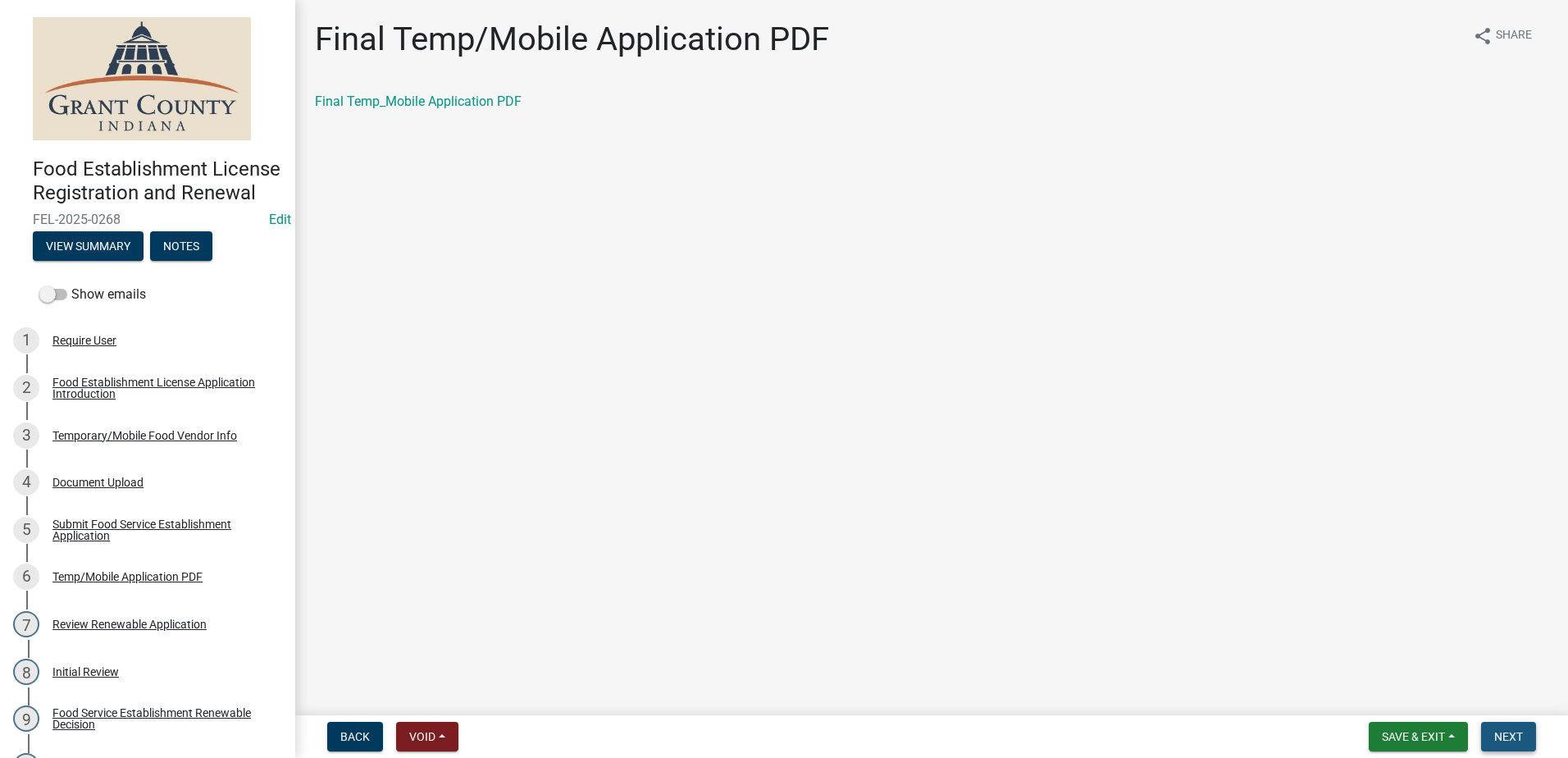
click at [1497, 728] on button "Next" at bounding box center [1507, 736] width 55 height 30
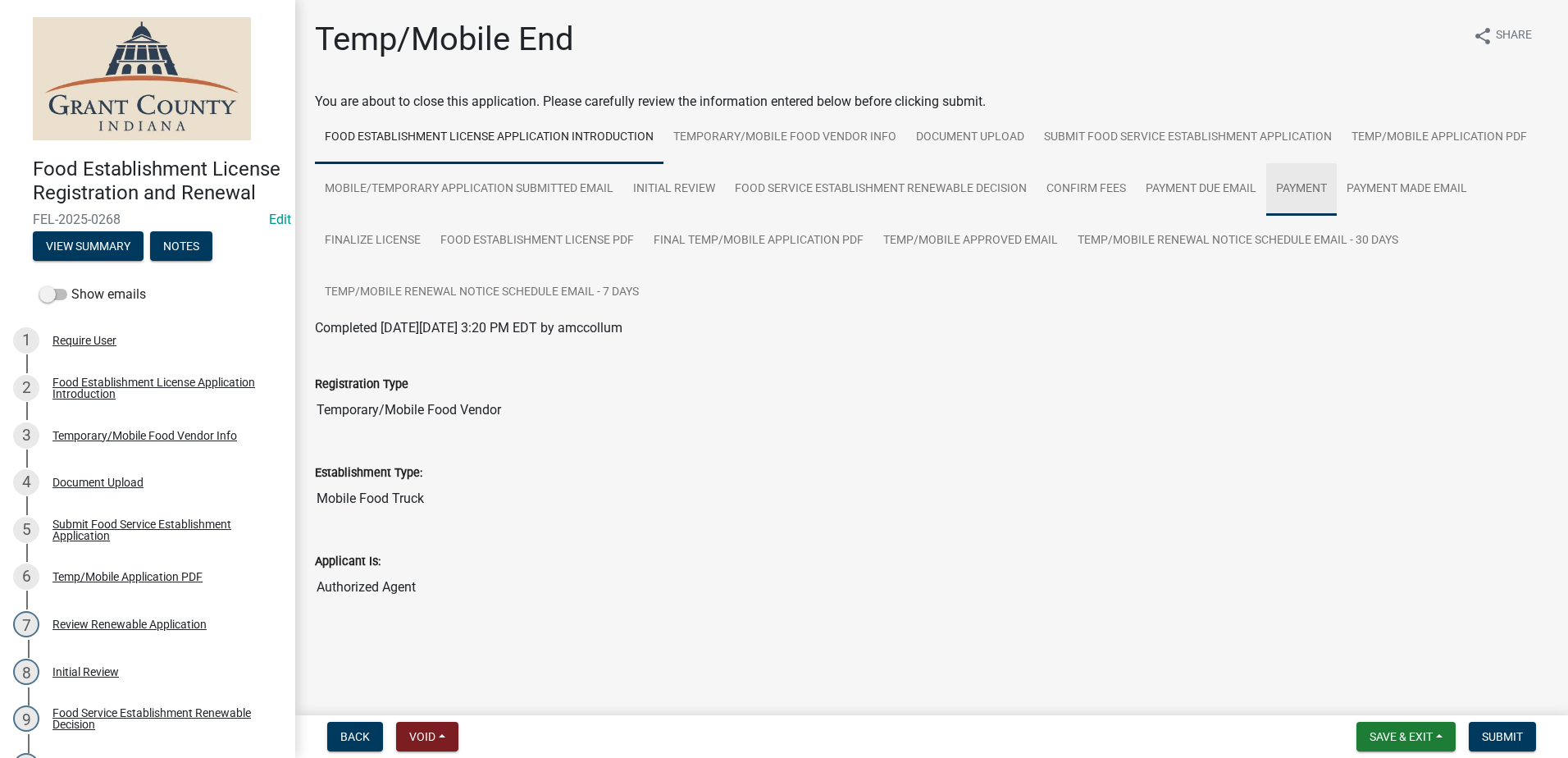
click at [1303, 190] on link "Payment" at bounding box center [1300, 189] width 70 height 52
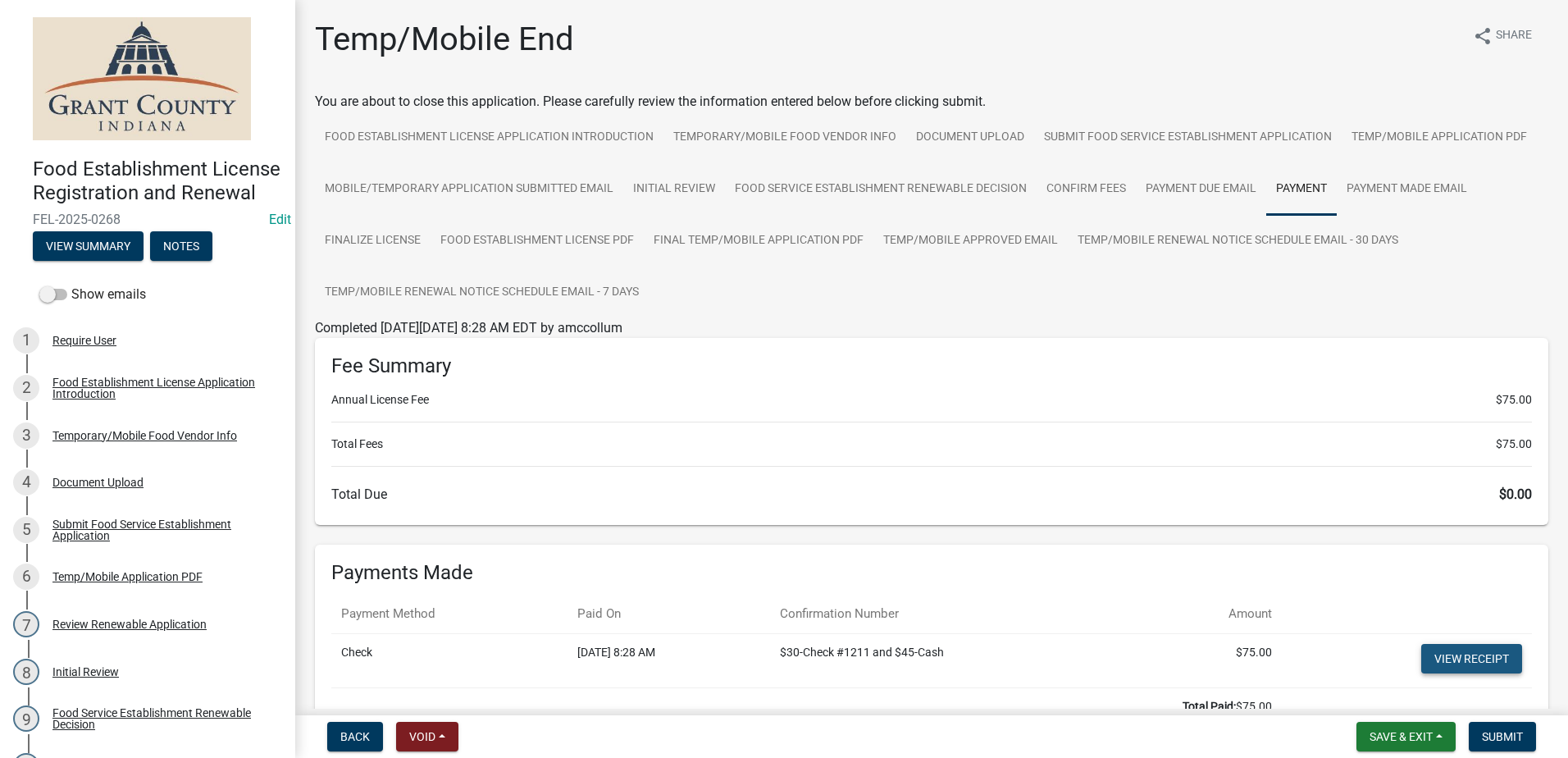
click at [1431, 660] on link "View receipt" at bounding box center [1471, 658] width 101 height 30
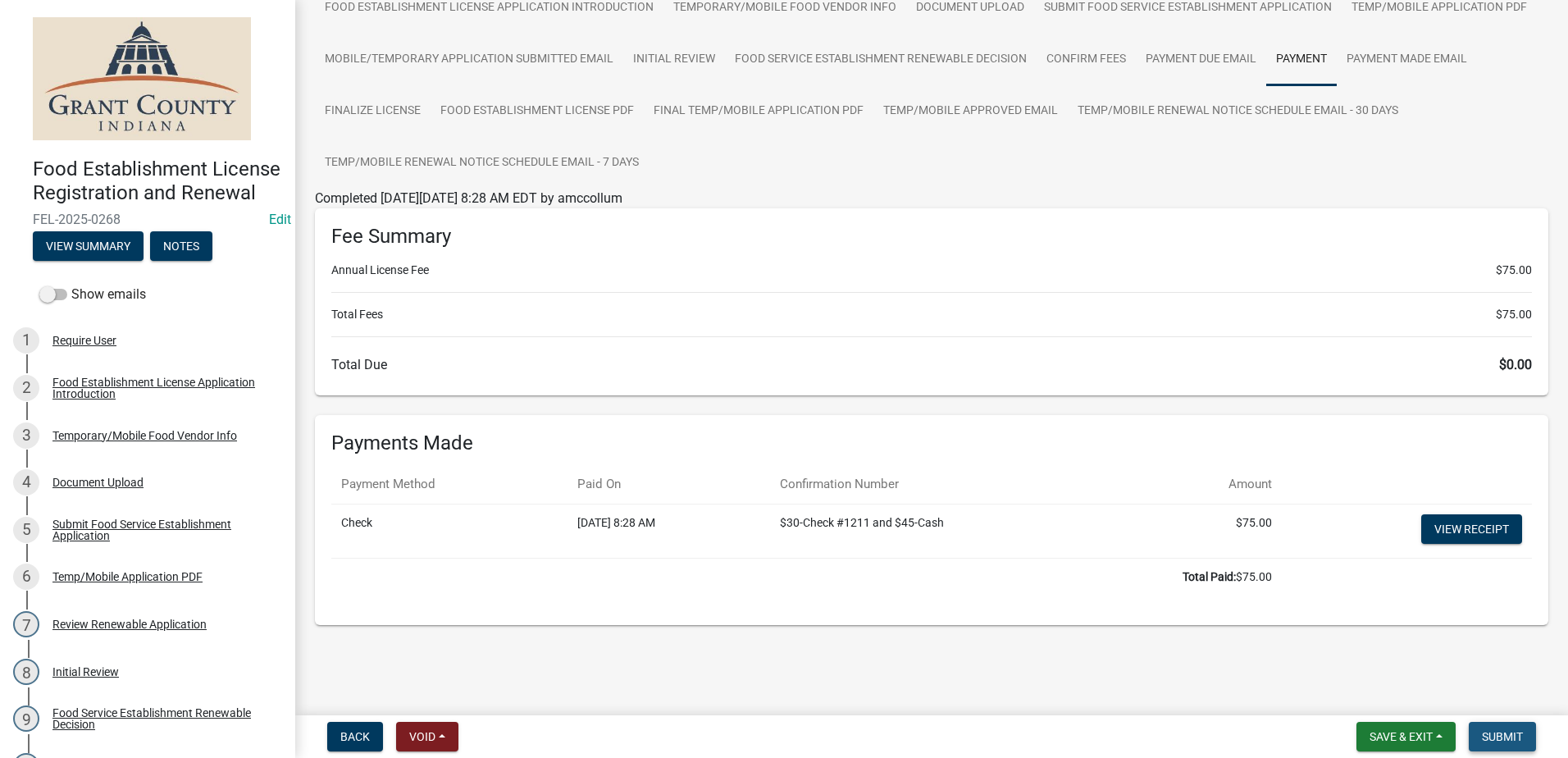
click at [1504, 727] on button "Submit" at bounding box center [1503, 736] width 67 height 30
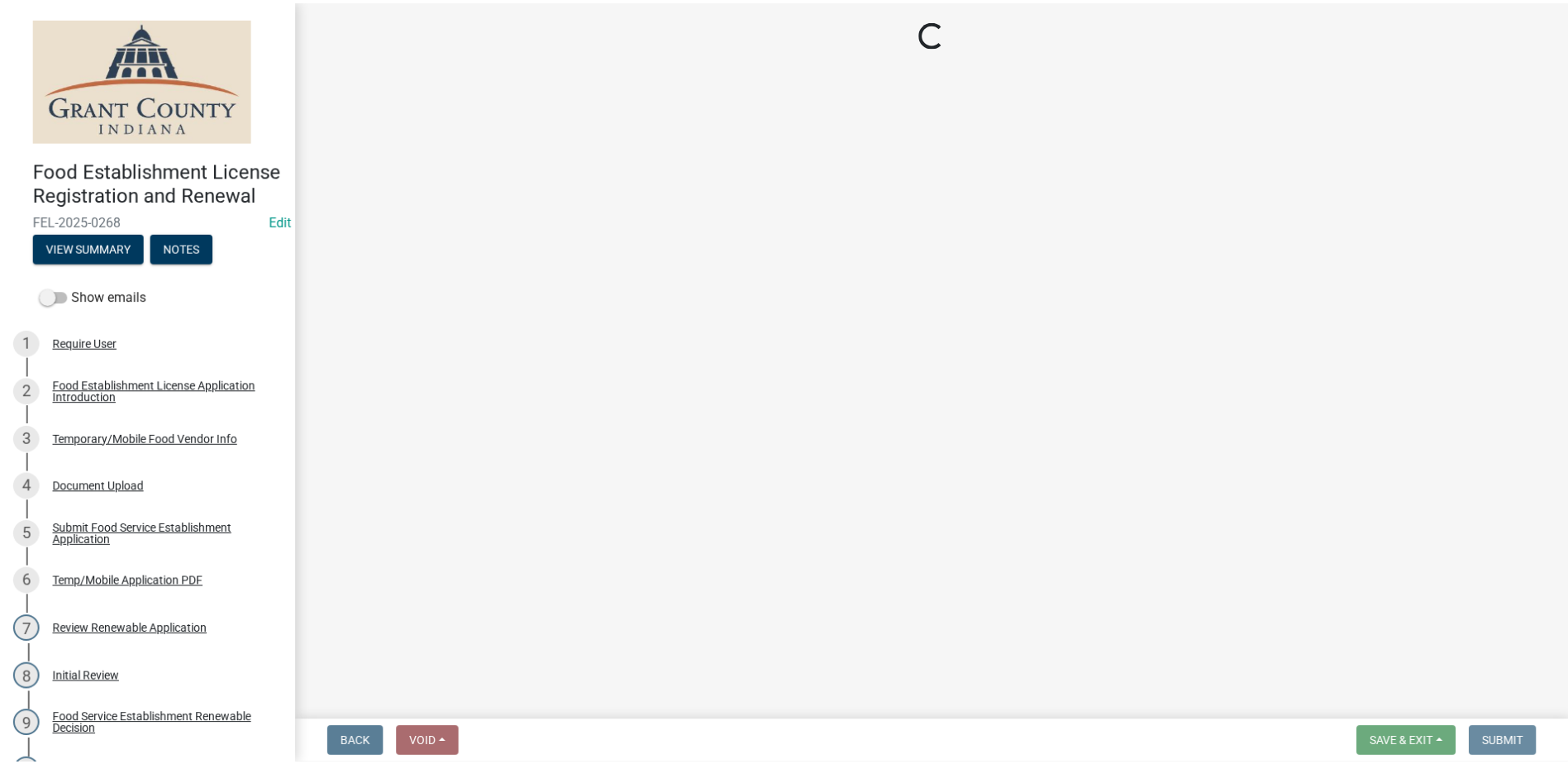
scroll to position [0, 0]
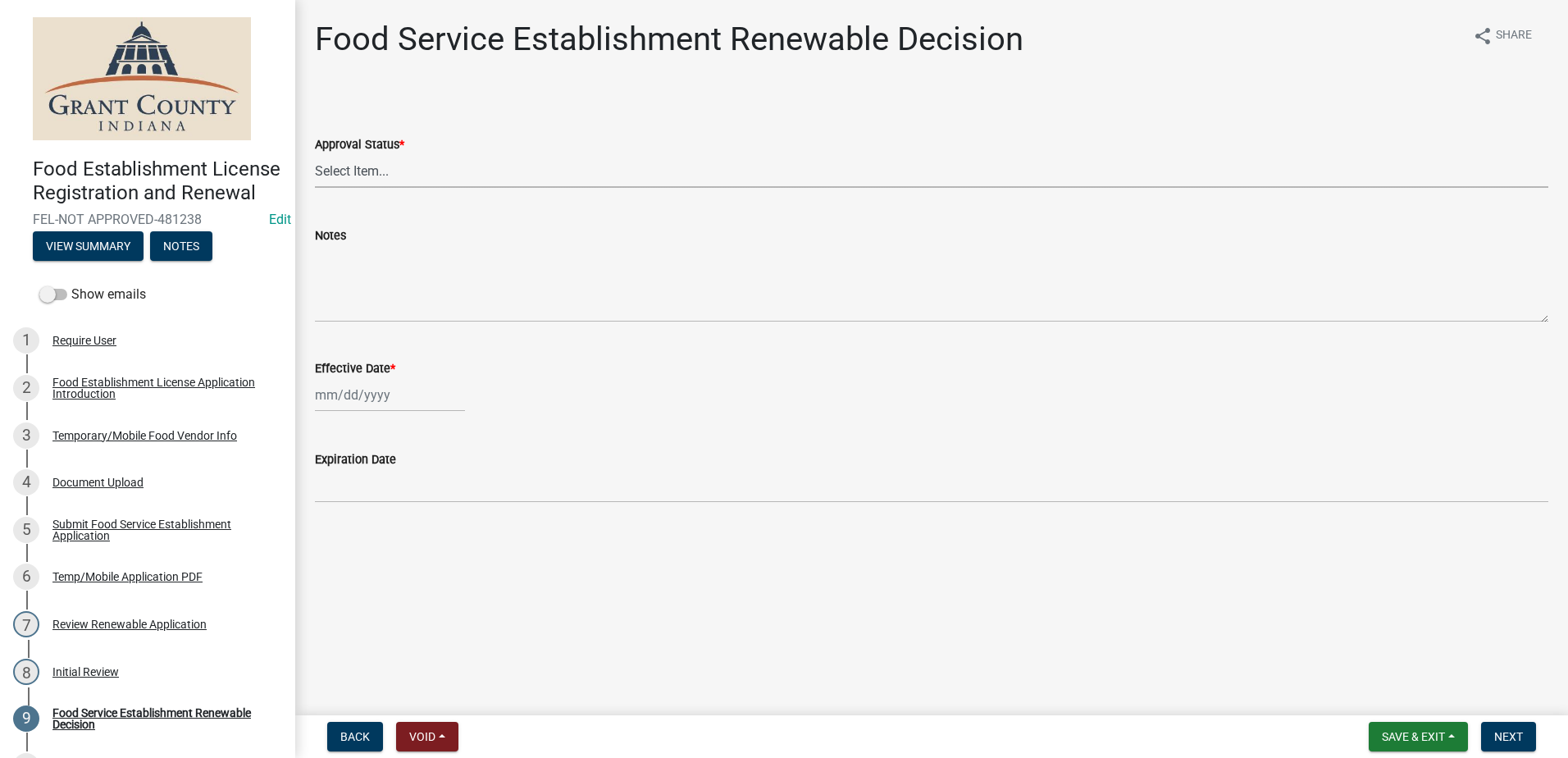
click at [405, 173] on select "Select Item... Approved Denied" at bounding box center [931, 170] width 1233 height 34
click at [315, 154] on select "Select Item... Approved Denied" at bounding box center [931, 170] width 1233 height 34
select select "f8bc5ebe-de22-4857-900a-5f4c078c3457"
select select "9"
select select "2025"
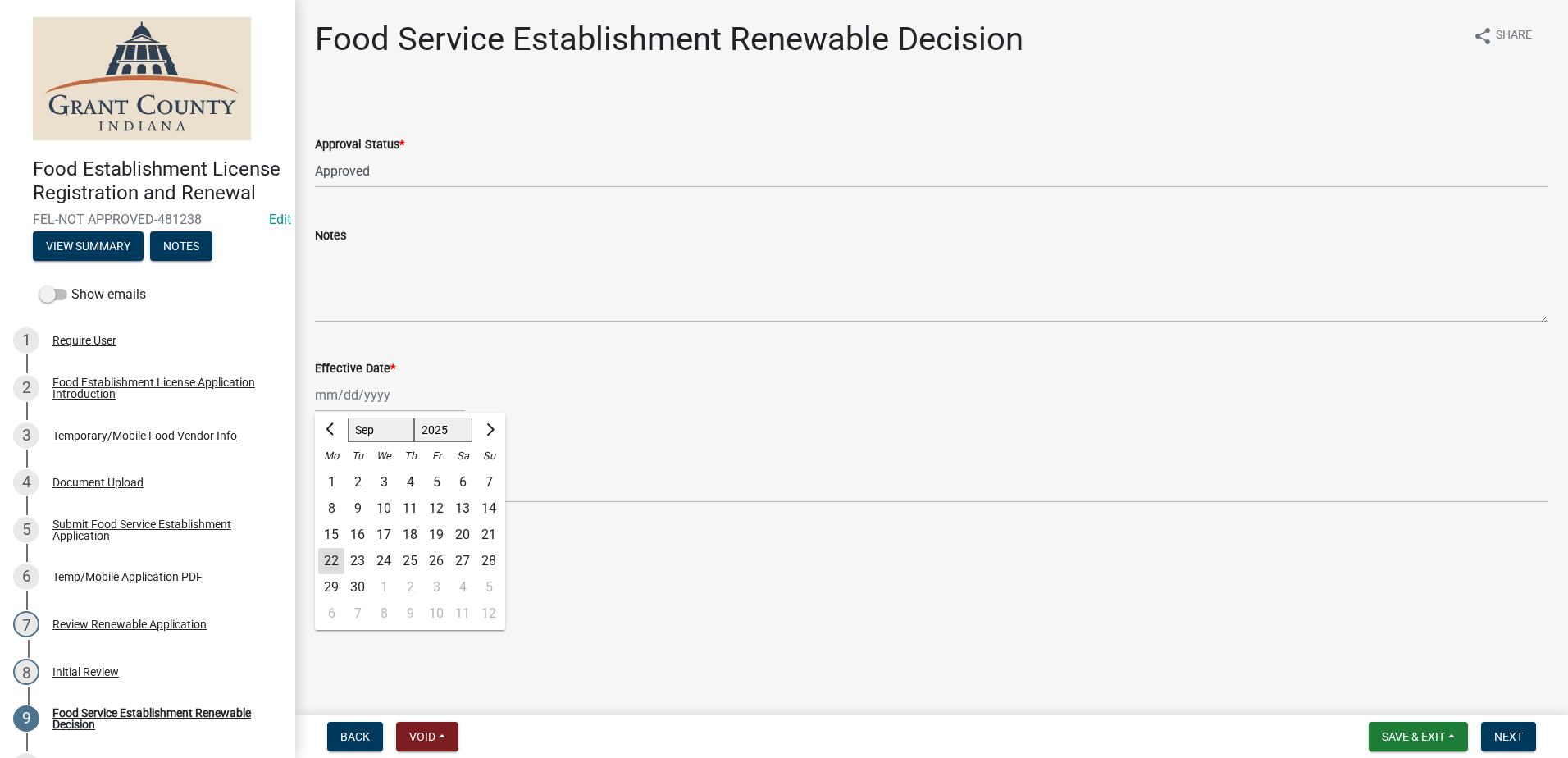
click at [361, 394] on div "[PERSON_NAME] Feb Mar Apr [PERSON_NAME][DATE] Oct Nov [DATE] 1526 1527 1528 152…" at bounding box center [390, 394] width 150 height 34
click at [332, 562] on div "22" at bounding box center [330, 561] width 26 height 26
type input "[DATE]"
click at [1518, 737] on span "Next" at bounding box center [1508, 737] width 29 height 13
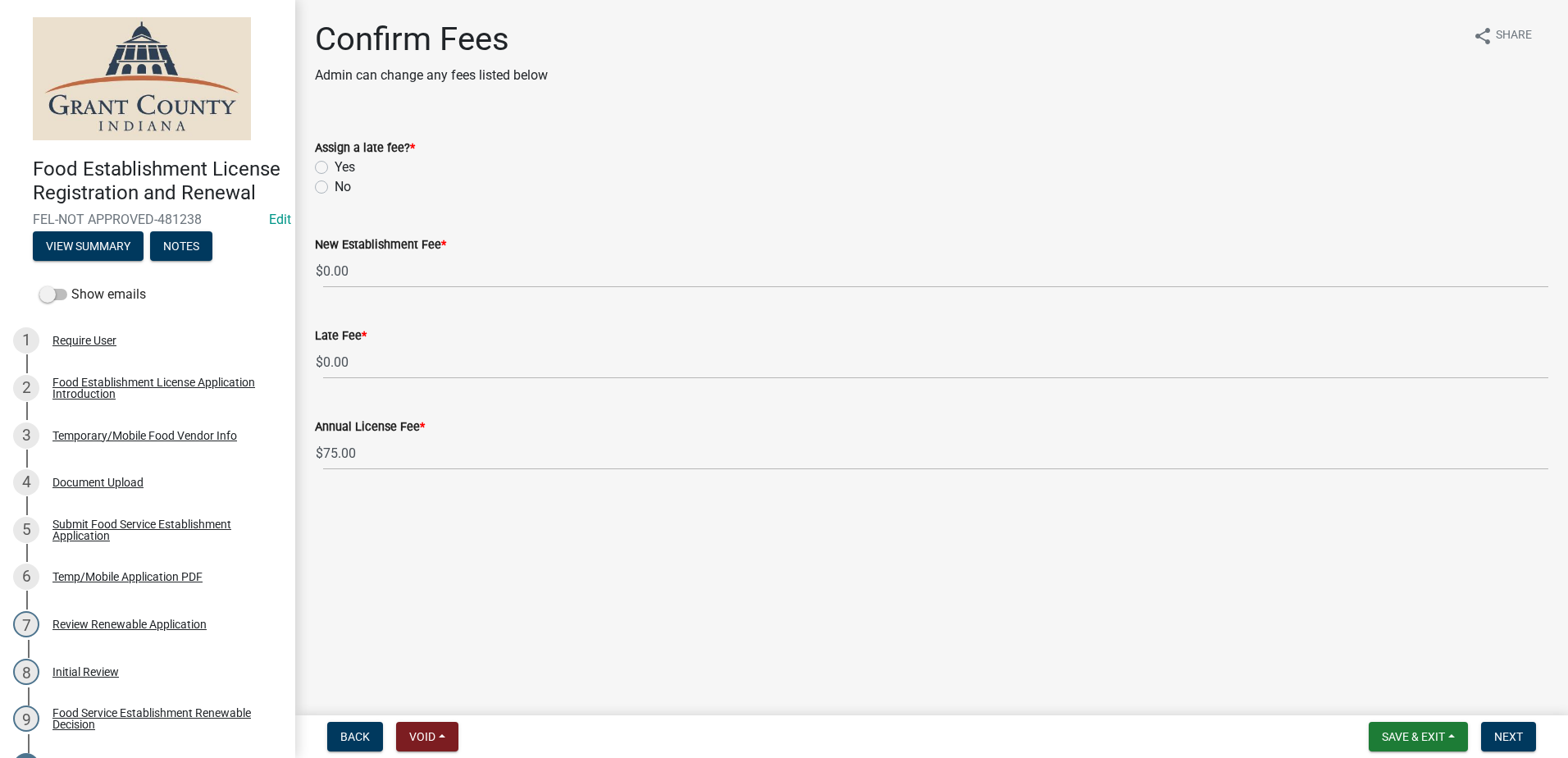
click at [334, 189] on label "No" at bounding box center [342, 187] width 16 height 19
click at [334, 188] on input "No" at bounding box center [339, 182] width 11 height 11
radio input "true"
click at [752, 488] on div "Confirm Fees Admin can change any fees listed below share Share Assign a late f…" at bounding box center [931, 259] width 1258 height 480
click at [1503, 734] on span "Next" at bounding box center [1508, 737] width 29 height 13
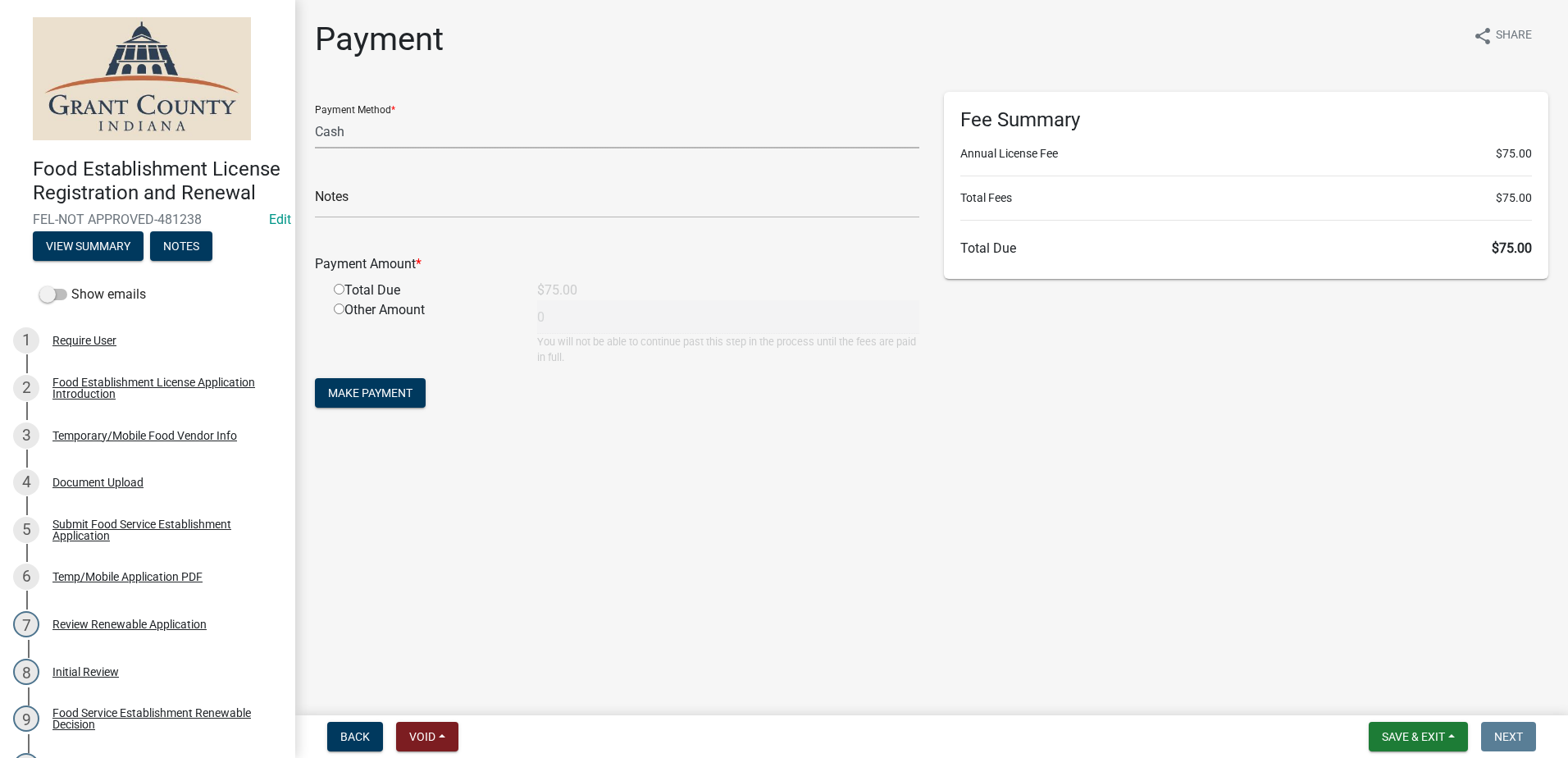
click at [366, 135] on select "Credit Card POS Check Cash" at bounding box center [616, 131] width 604 height 34
select select "1: 0"
click at [315, 115] on select "Credit Card POS Check Cash" at bounding box center [616, 131] width 604 height 34
click at [424, 203] on input "text" at bounding box center [616, 201] width 604 height 34
type input "1273"
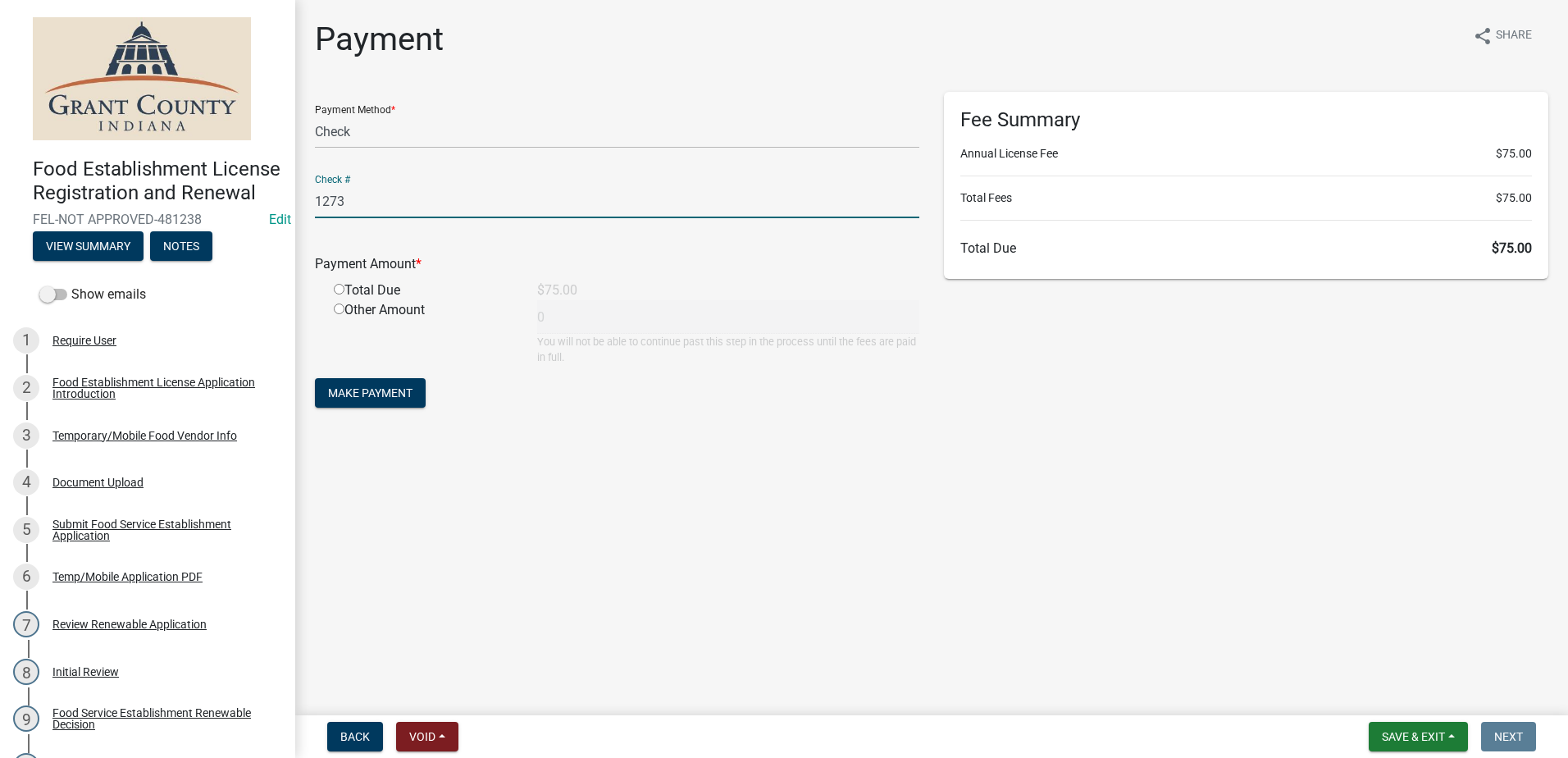
click at [341, 289] on input "radio" at bounding box center [338, 289] width 11 height 11
radio input "true"
type input "75"
click at [375, 389] on span "Make Payment" at bounding box center [370, 393] width 85 height 13
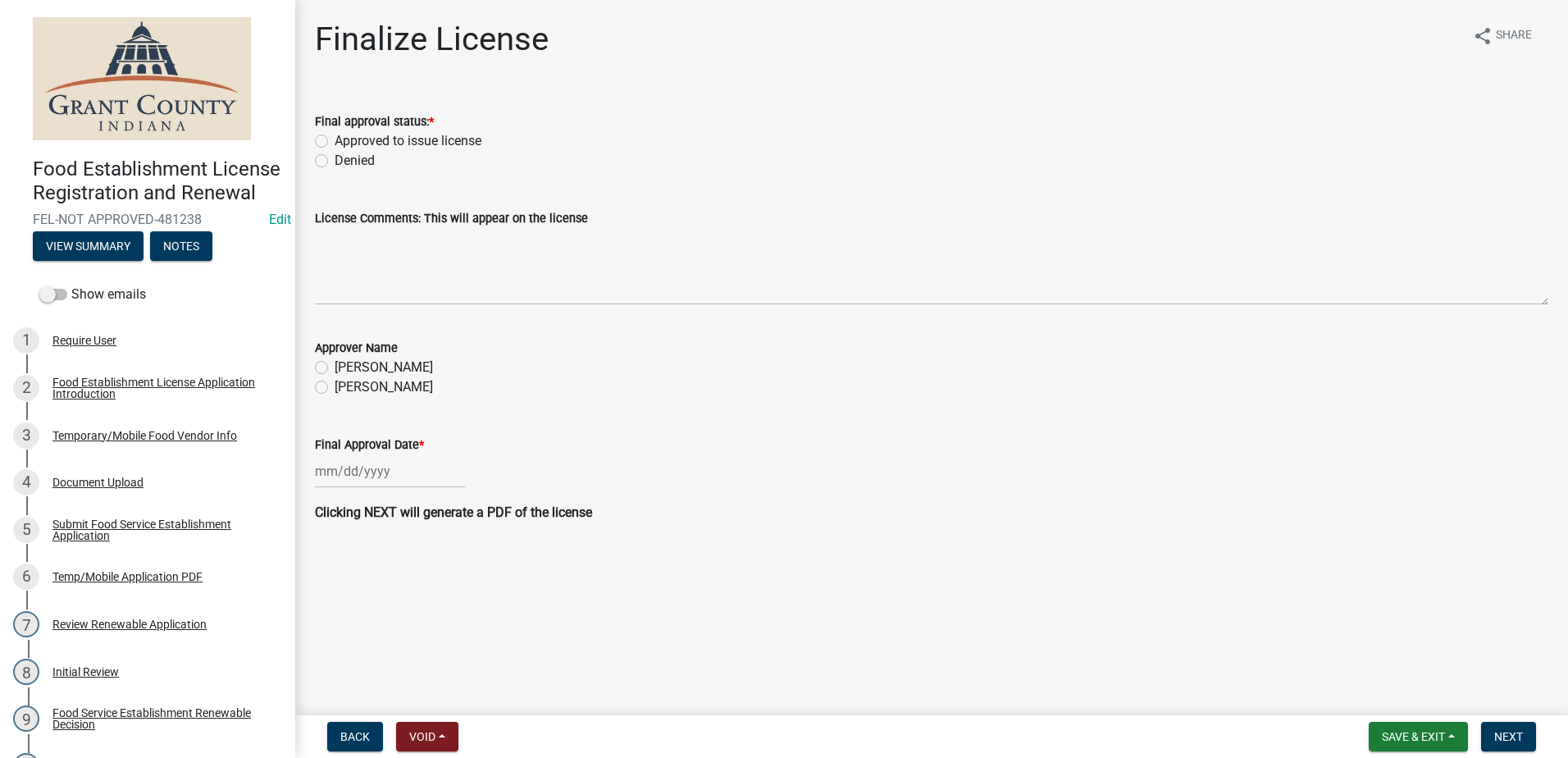
click at [334, 144] on label "Approved to issue license" at bounding box center [407, 141] width 146 height 19
click at [334, 142] on input "Approved to issue license" at bounding box center [339, 136] width 11 height 11
radio input "true"
click at [334, 388] on label "[PERSON_NAME]" at bounding box center [383, 387] width 98 height 19
click at [334, 388] on input "[PERSON_NAME]" at bounding box center [339, 382] width 11 height 11
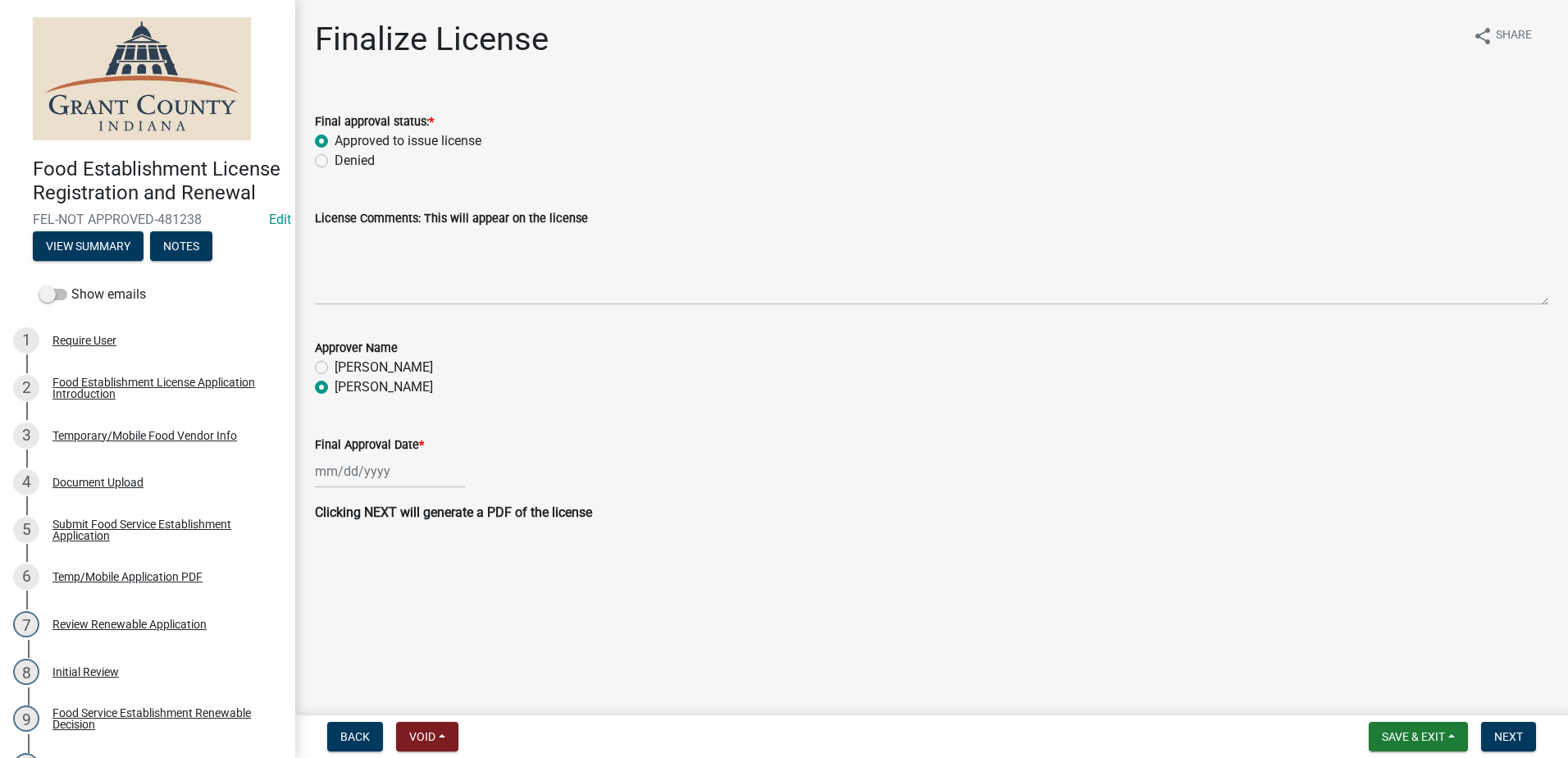
radio input "true"
select select "9"
select select "2025"
click at [374, 466] on input "Final Approval Date *" at bounding box center [390, 471] width 150 height 34
click at [328, 637] on div "22" at bounding box center [330, 637] width 26 height 26
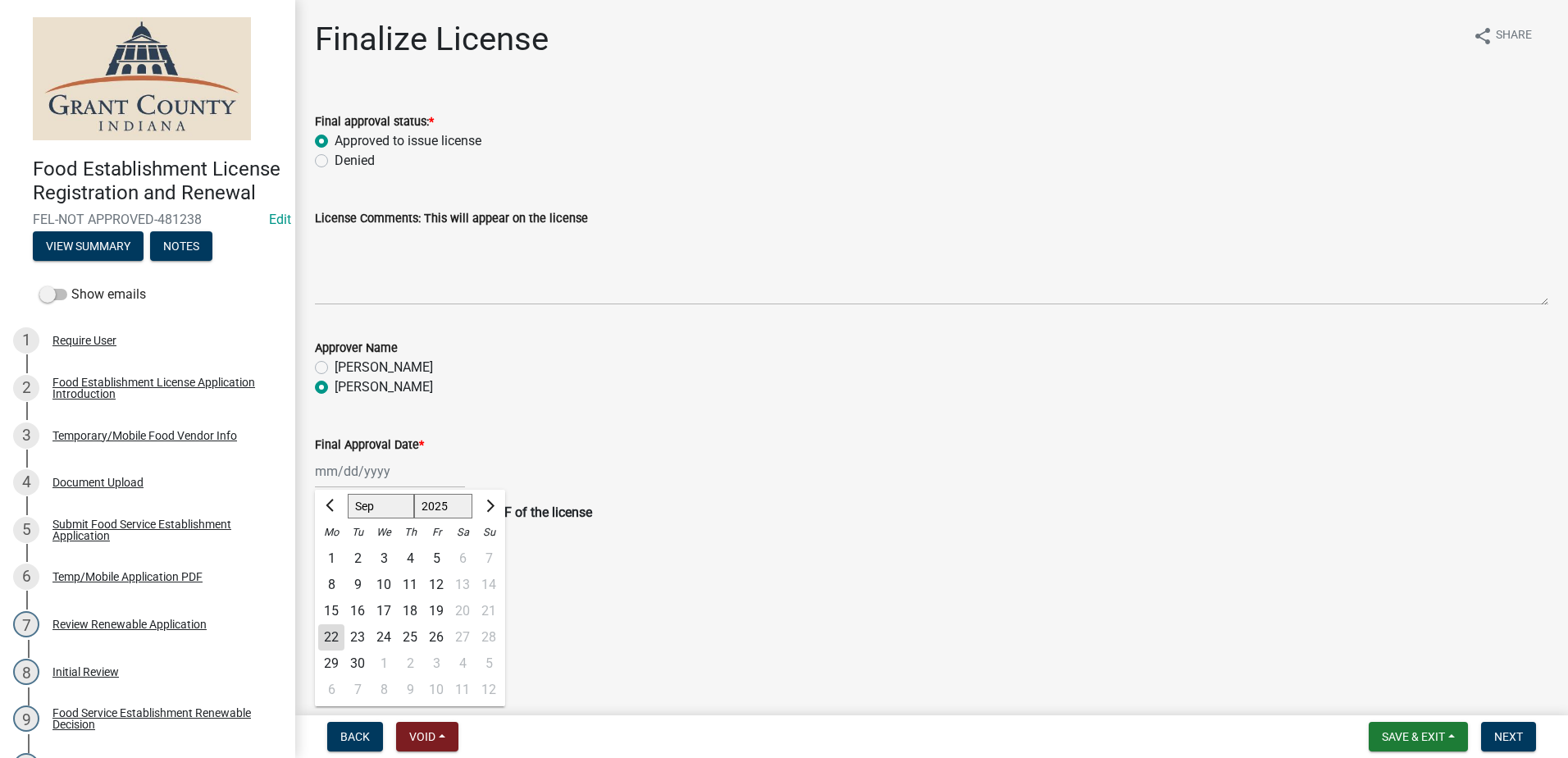
type input "[DATE]"
click at [1516, 728] on button "Next" at bounding box center [1507, 736] width 55 height 30
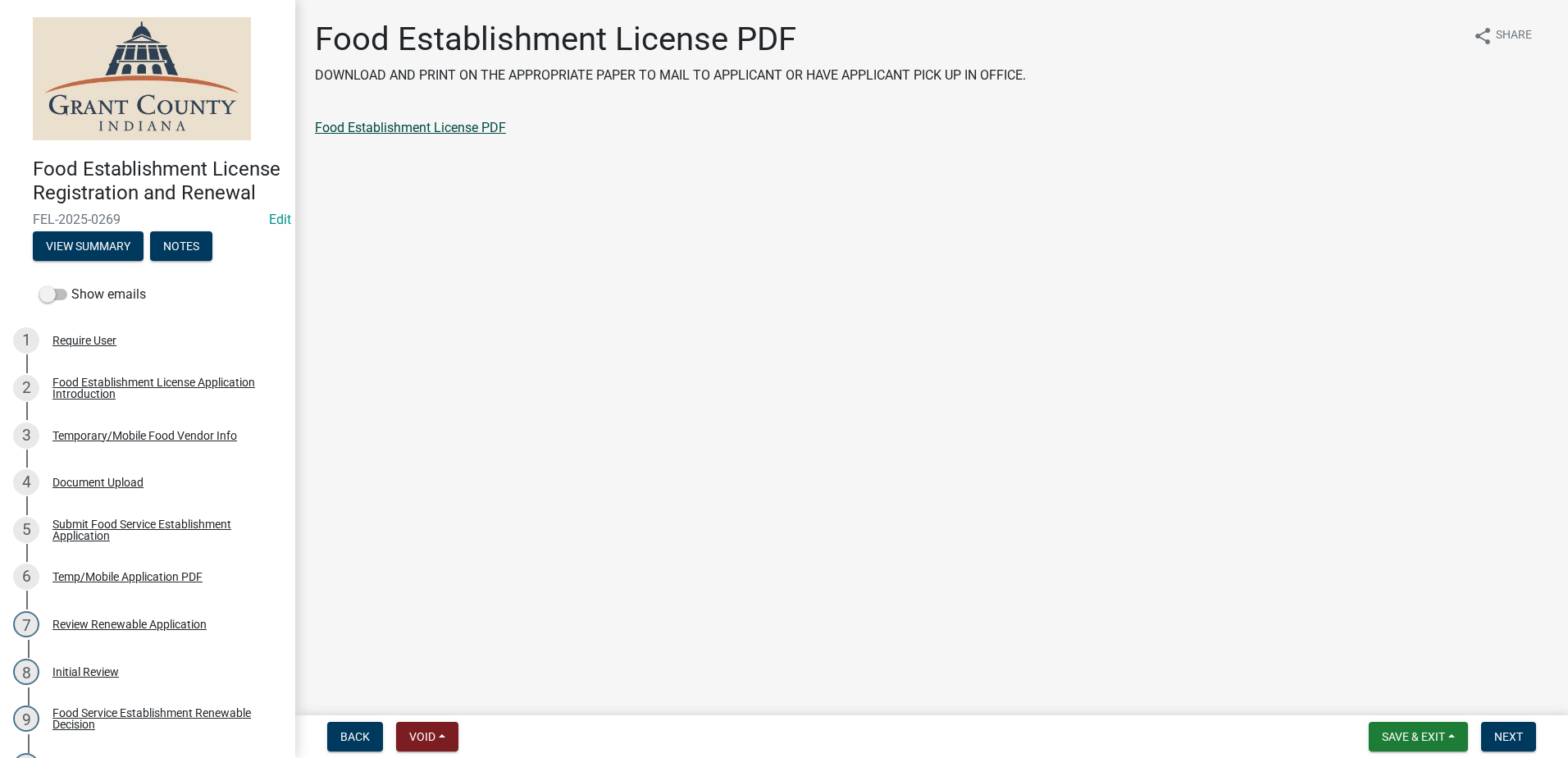
click at [438, 129] on link "Food Establishment License PDF" at bounding box center [410, 127] width 191 height 15
click at [1506, 726] on button "Next" at bounding box center [1507, 736] width 55 height 30
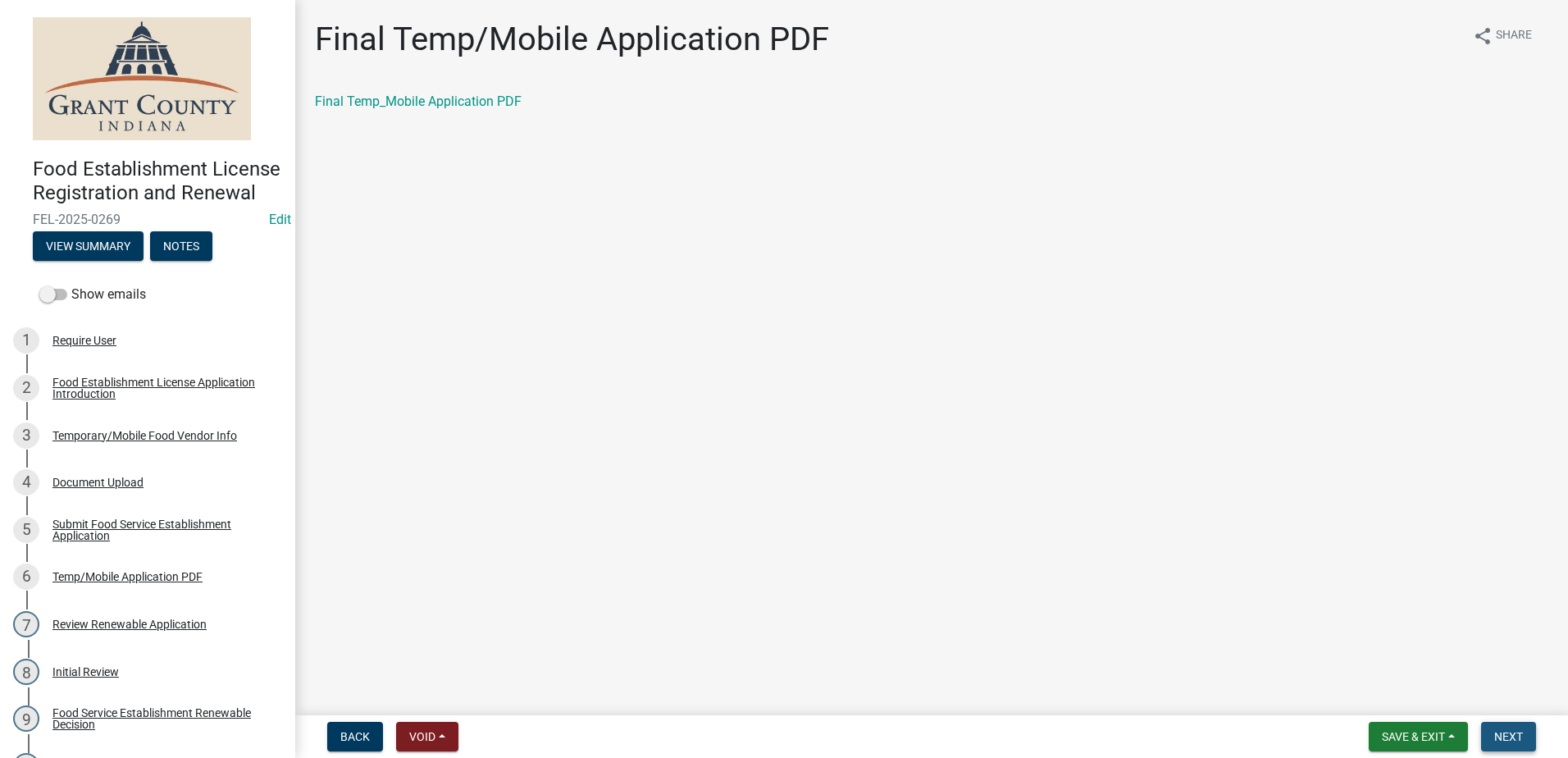
click at [1504, 731] on span "Next" at bounding box center [1508, 737] width 29 height 13
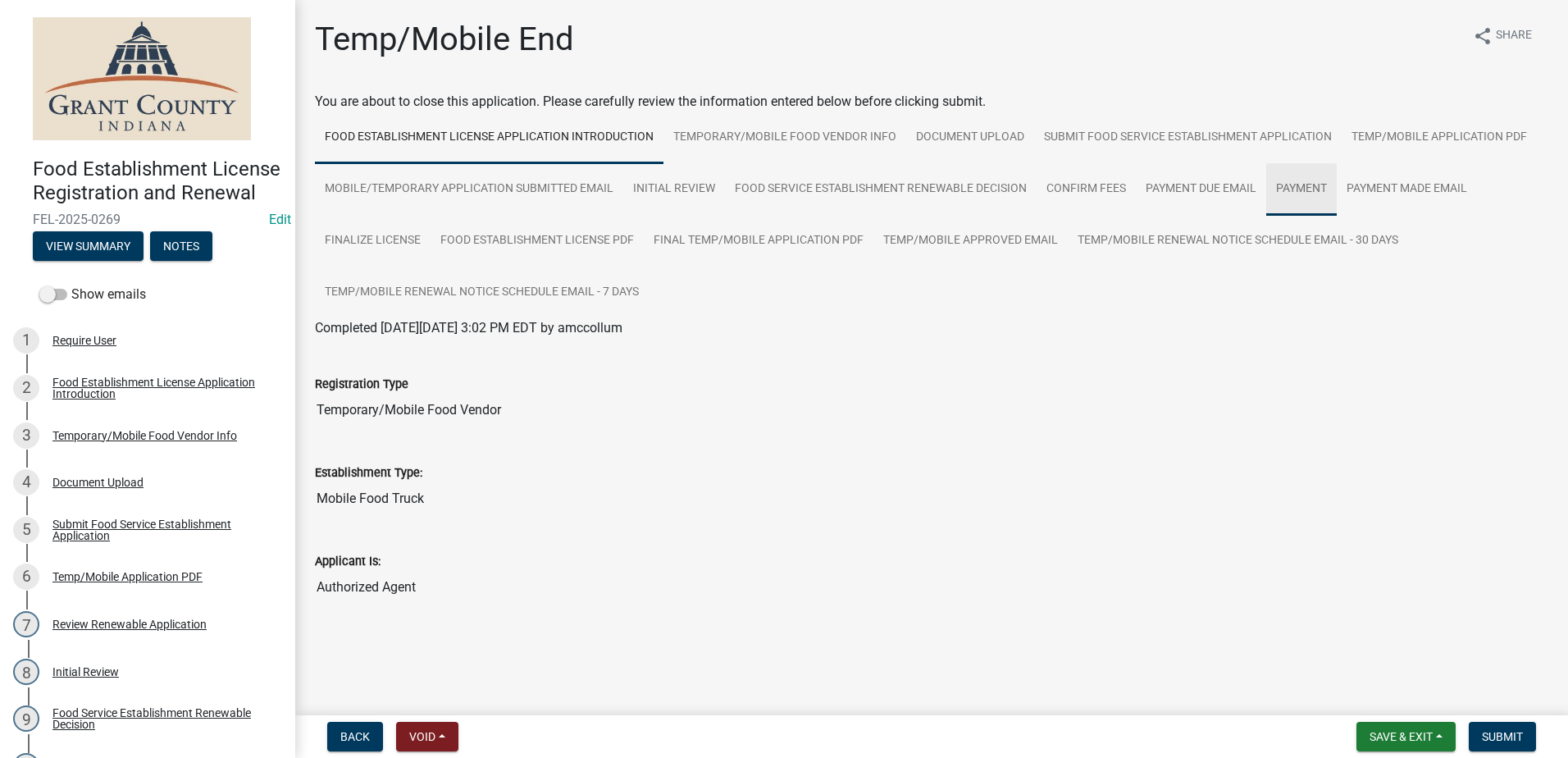
click at [1288, 190] on link "Payment" at bounding box center [1300, 189] width 70 height 52
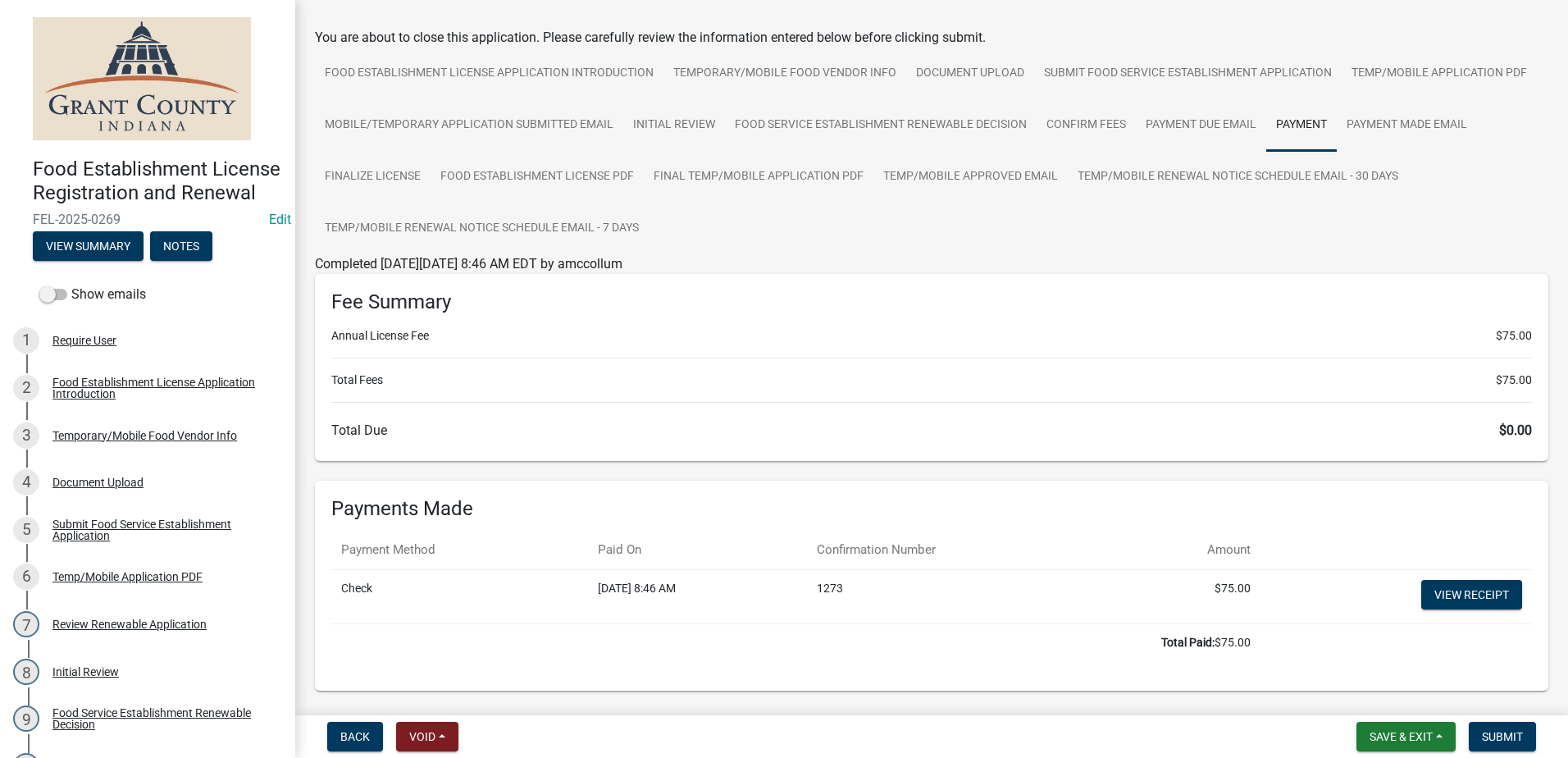
scroll to position [129, 0]
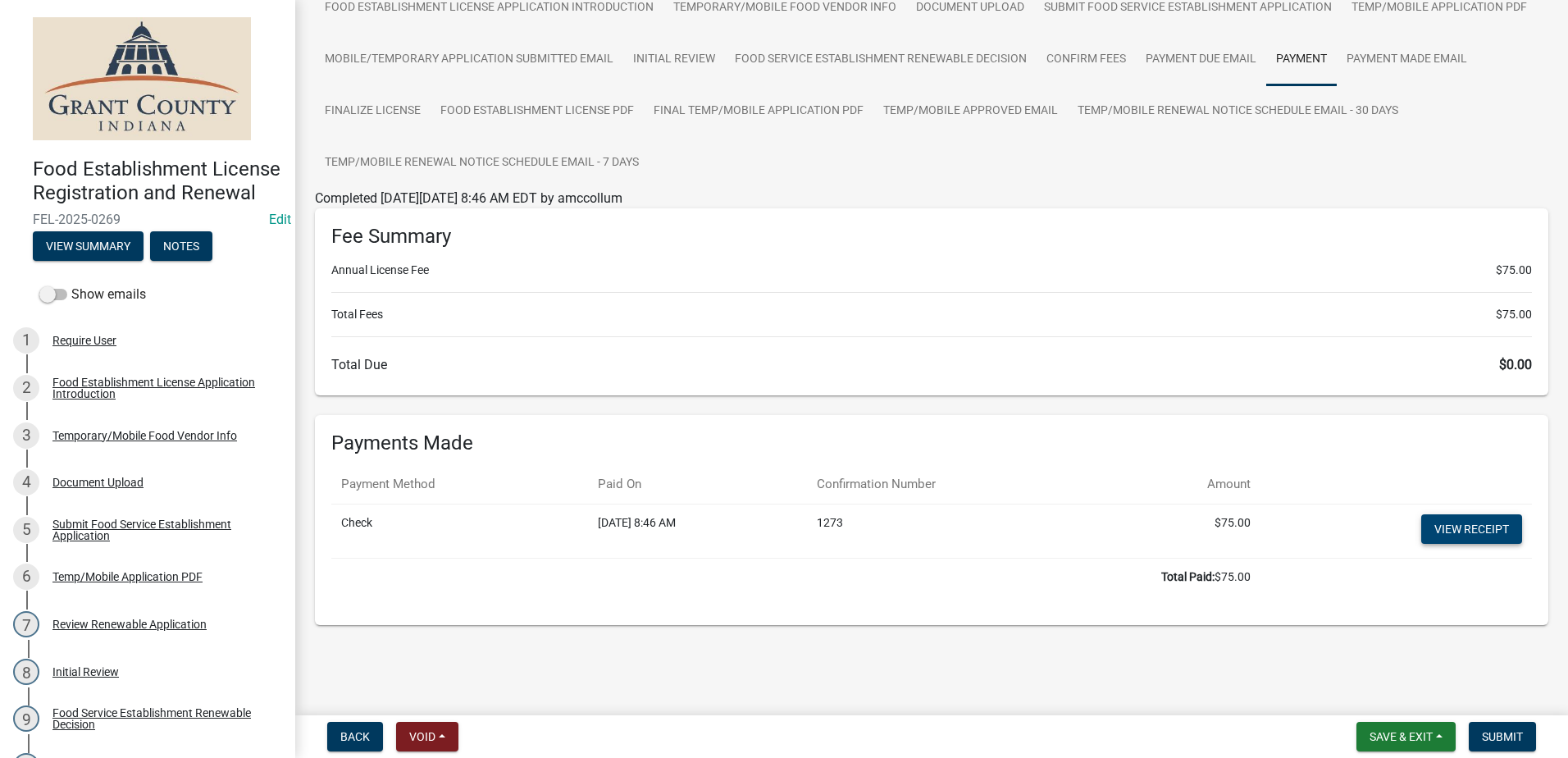
click at [1435, 527] on link "View receipt" at bounding box center [1471, 529] width 101 height 30
click at [1506, 730] on span "Submit" at bounding box center [1502, 737] width 41 height 13
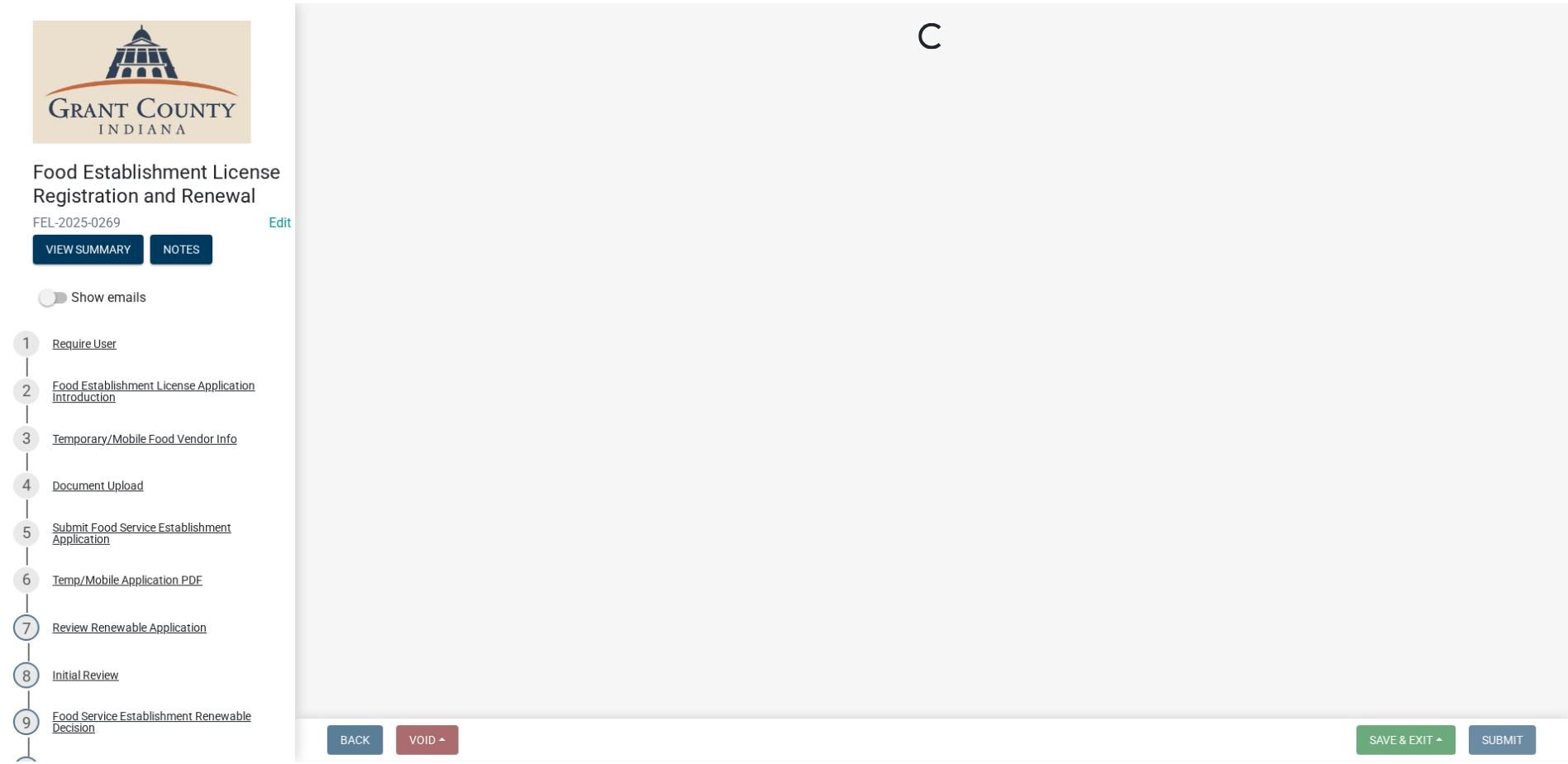
scroll to position [0, 0]
